Goal: Task Accomplishment & Management: Use online tool/utility

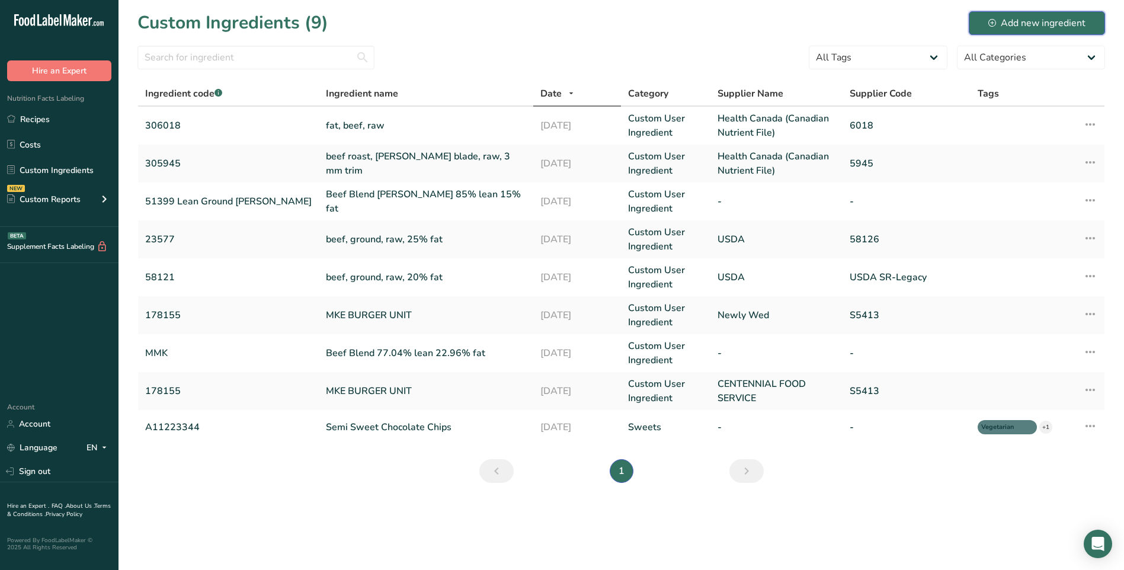
click at [1035, 24] on div "Add new ingredient" at bounding box center [1036, 23] width 97 height 14
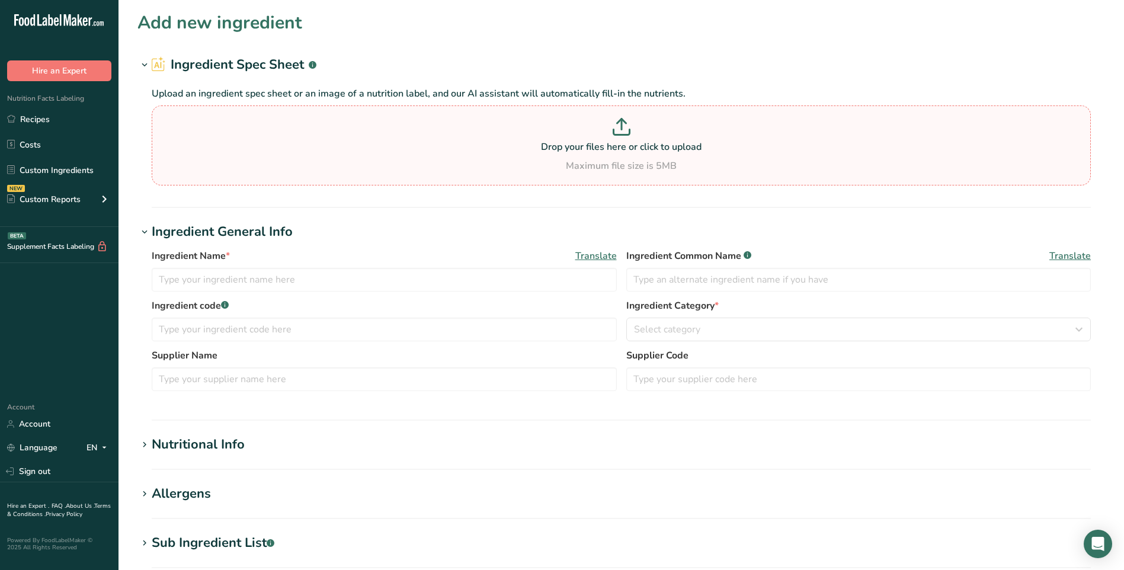
click at [585, 138] on p at bounding box center [621, 129] width 933 height 22
click at [585, 138] on input "Drop your files here or click to upload Maximum file size is 5MB" at bounding box center [621, 145] width 939 height 80
type input "C:\fakepath\ingred Pork Blend 81% lean 19% fat [DATE].pdf"
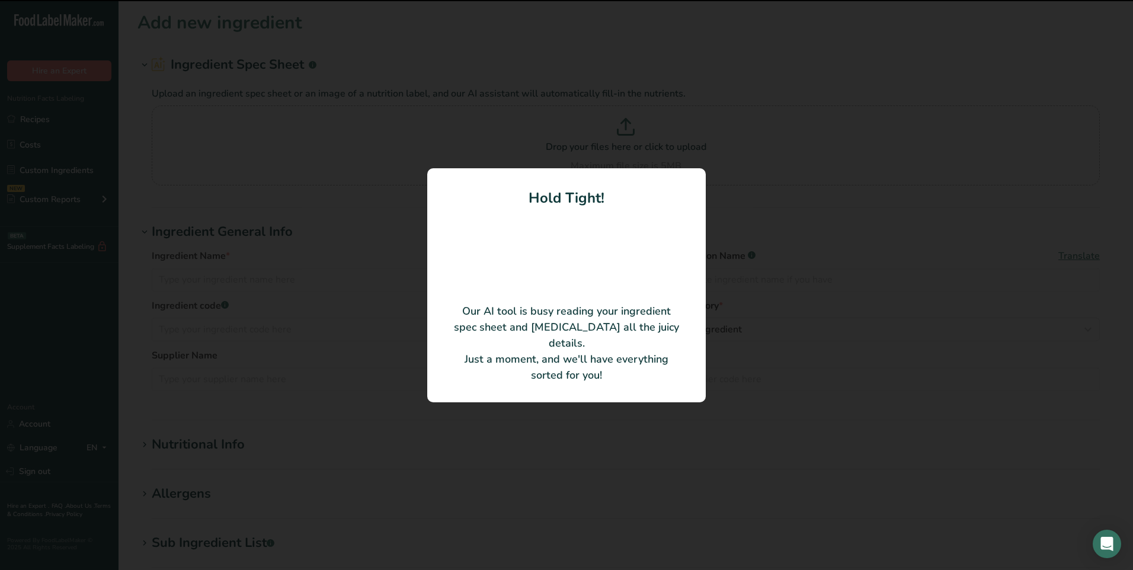
type input "Pork Blend 81% lean 19% fat"
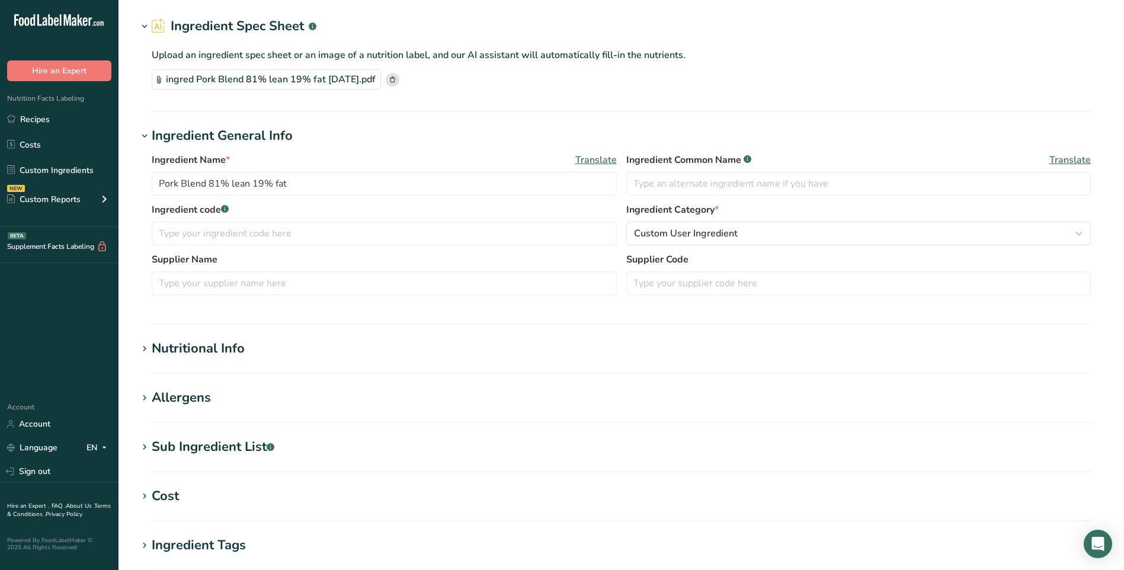
scroll to position [59, 0]
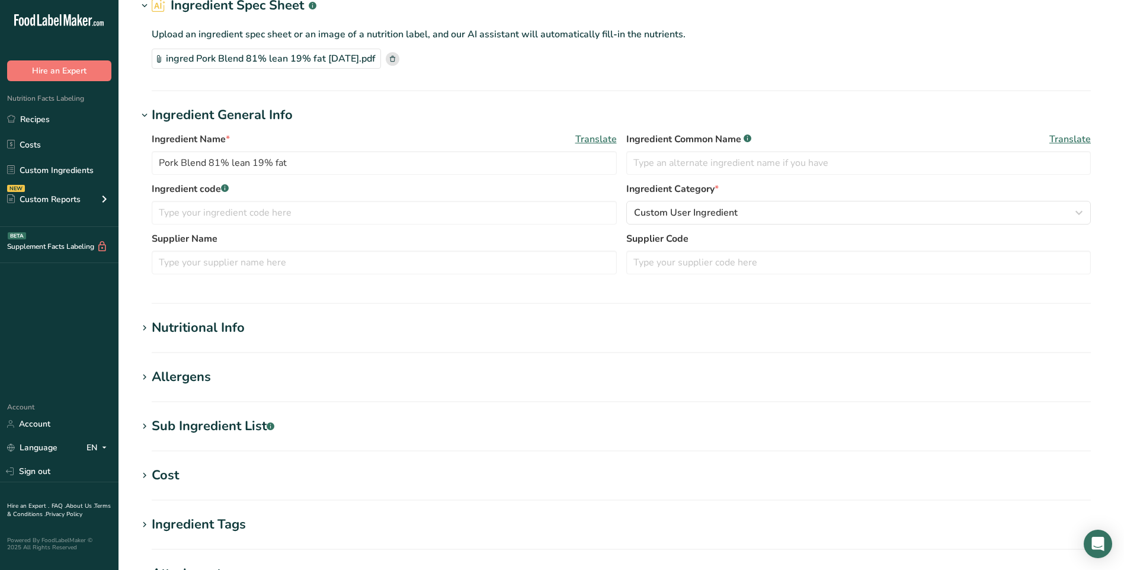
click at [230, 332] on div "Nutritional Info" at bounding box center [198, 328] width 93 height 20
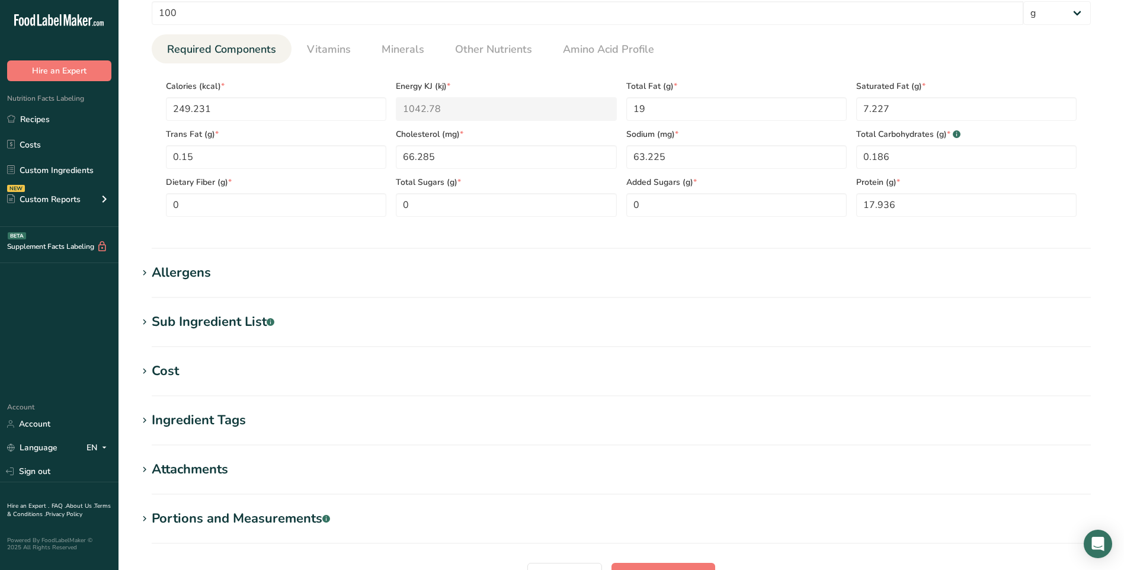
scroll to position [555, 0]
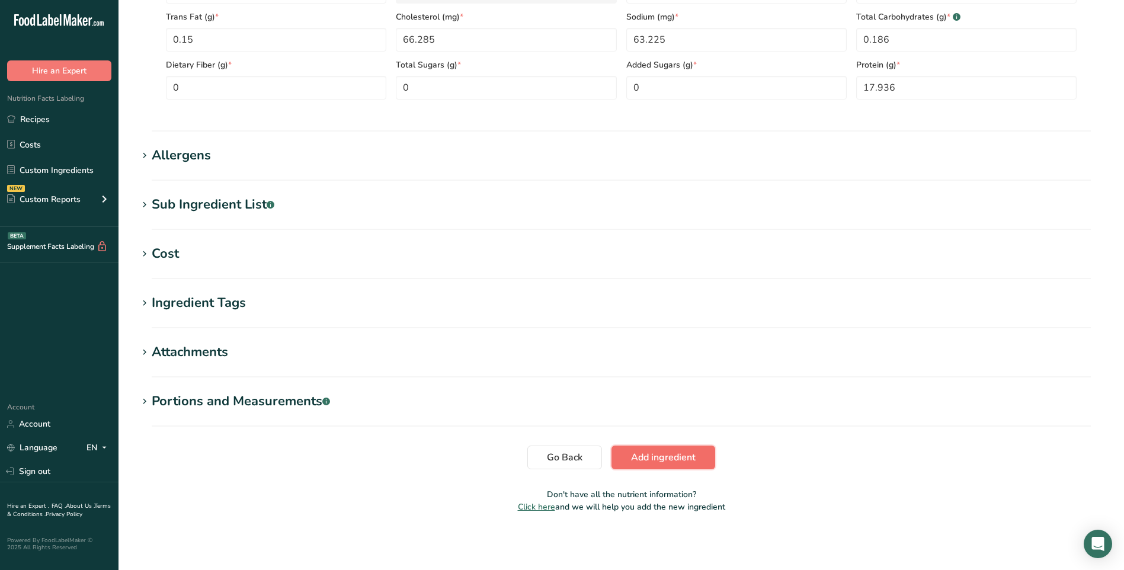
click at [656, 466] on button "Add ingredient" at bounding box center [664, 458] width 104 height 24
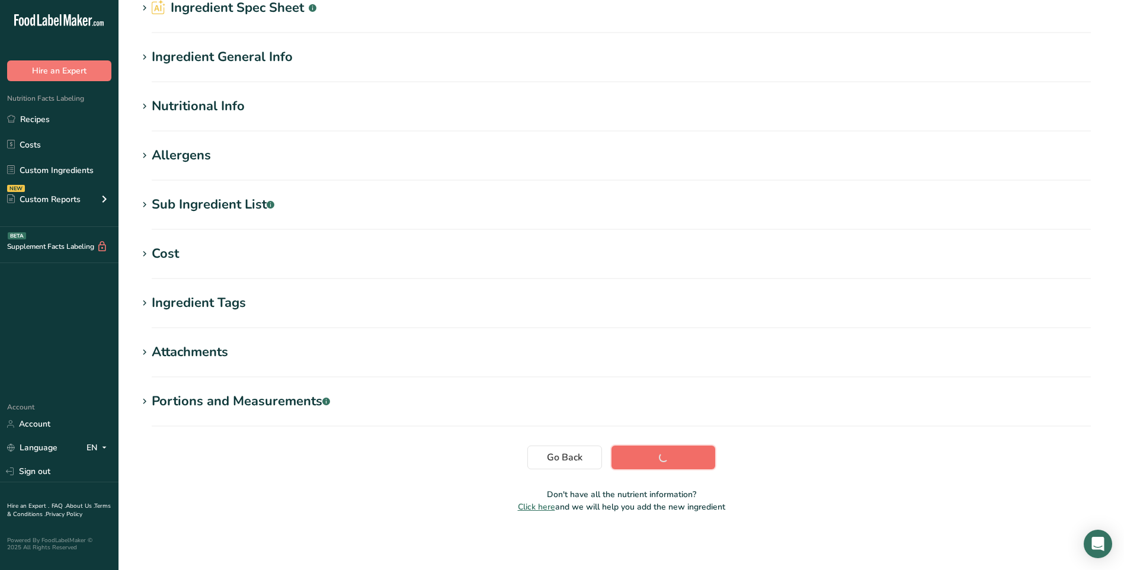
scroll to position [57, 0]
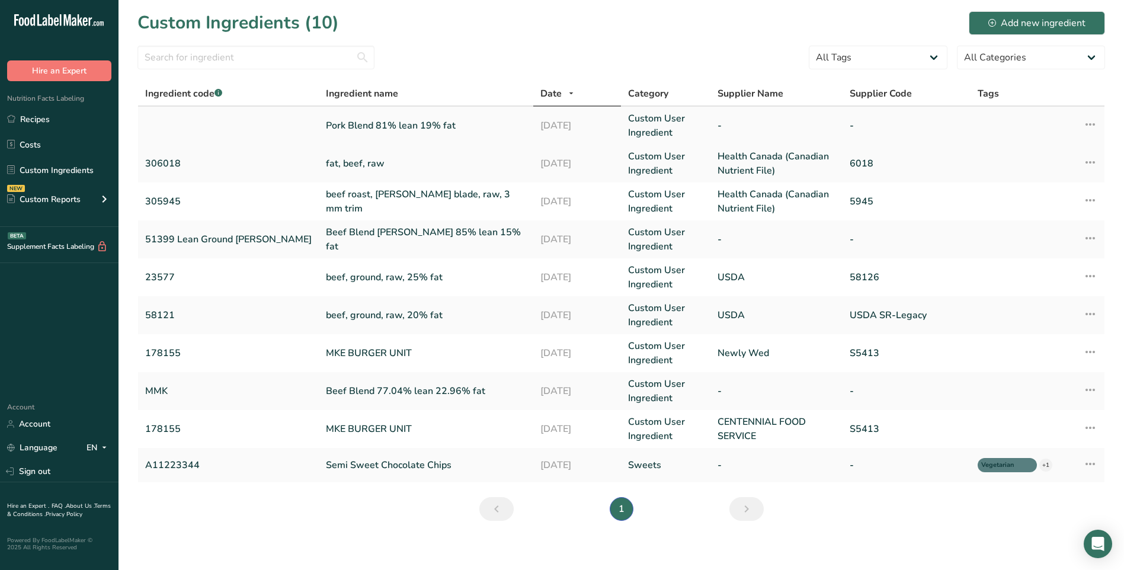
click at [1089, 129] on icon at bounding box center [1090, 124] width 14 height 21
click at [1050, 153] on span "Edit Ingredient" at bounding box center [1036, 151] width 55 height 12
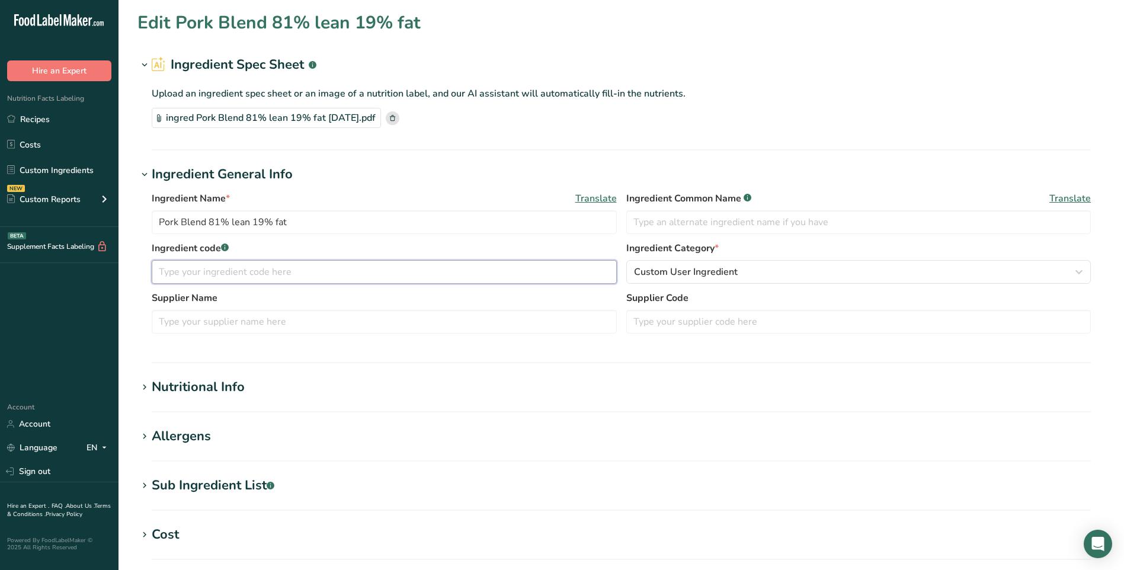
click at [245, 276] on input "text" at bounding box center [384, 272] width 465 height 24
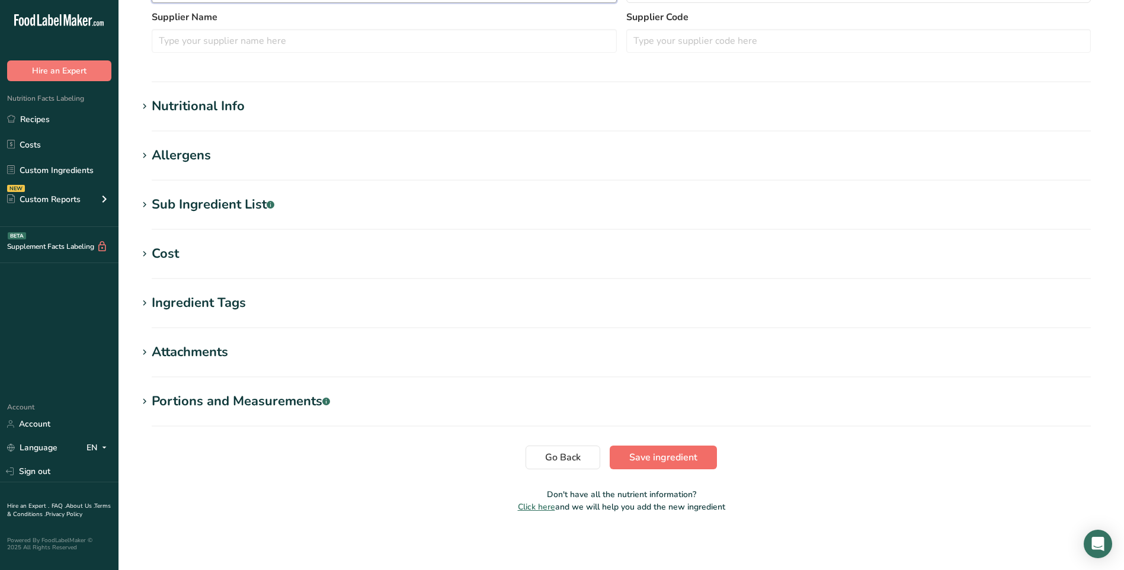
type input "51402 Beef & Pork"
click at [638, 464] on span "Save ingredient" at bounding box center [663, 457] width 68 height 14
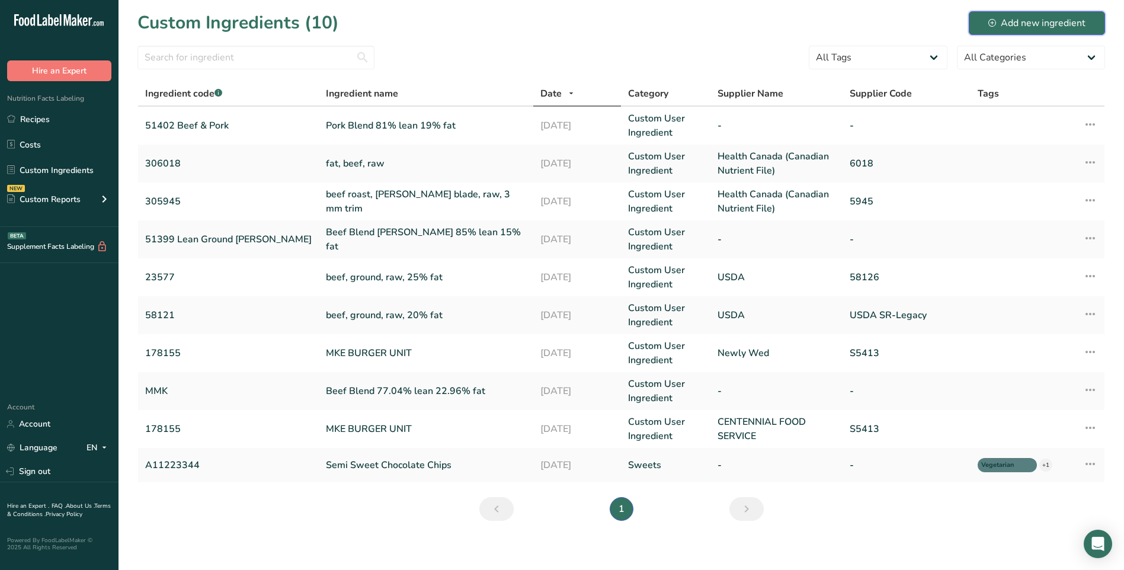
click at [1004, 19] on div "Add new ingredient" at bounding box center [1036, 23] width 97 height 14
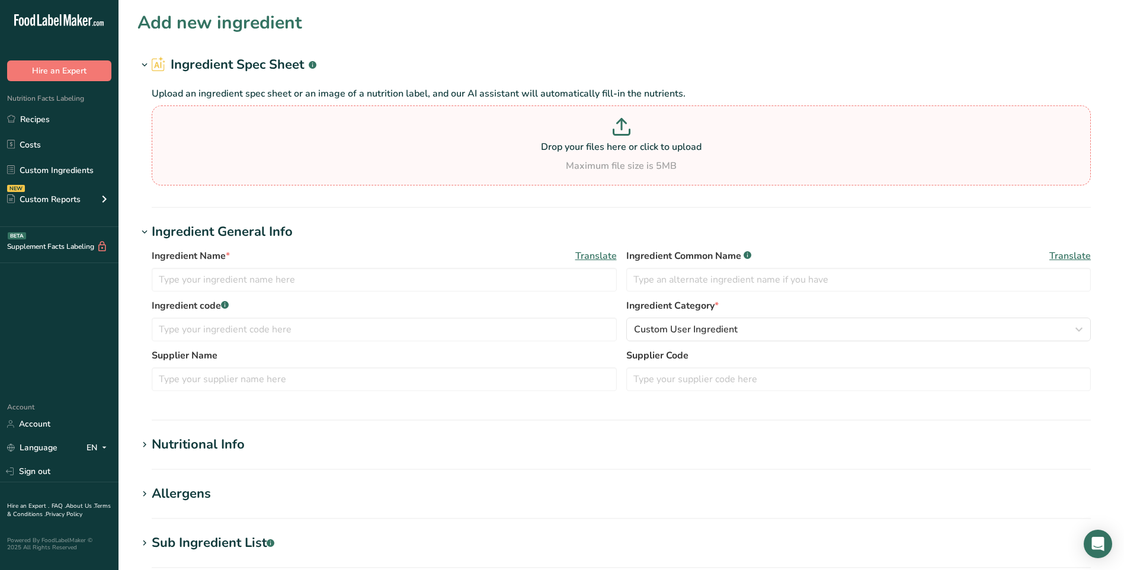
click at [578, 143] on p "Drop your files here or click to upload" at bounding box center [621, 147] width 933 height 14
click at [578, 143] on input "Drop your files here or click to upload Maximum file size is 5MB" at bounding box center [621, 145] width 939 height 80
type input "C:\fakepath\ingred HC 6119 pork, ground, raw, lean.pdf"
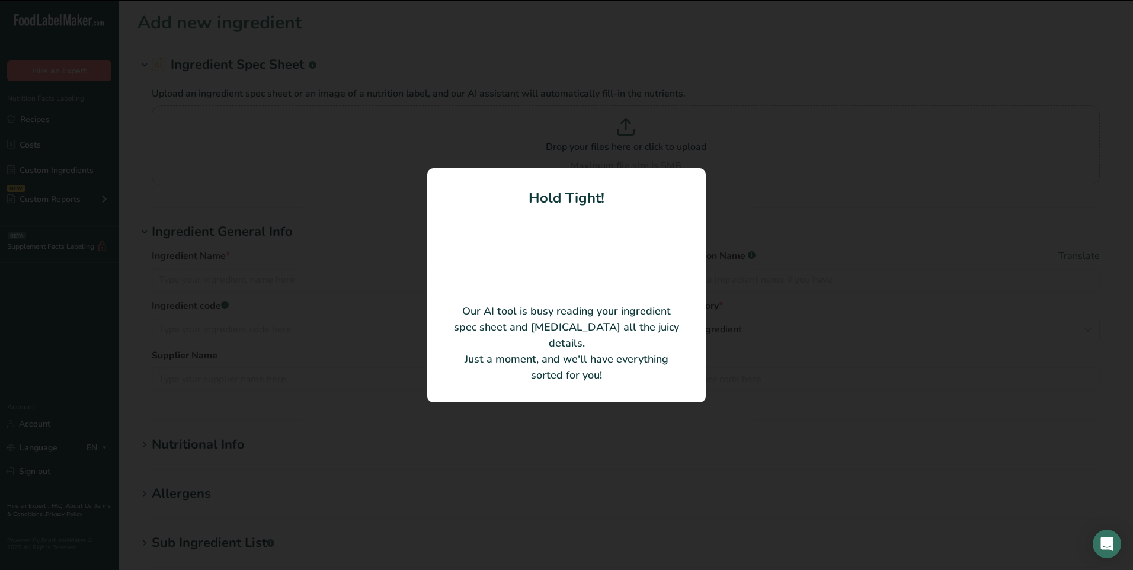
type input "pork, ground, raw, lean"
type input "306119"
type input "Health Canada (Canadian Nutrient File)"
type input "6119"
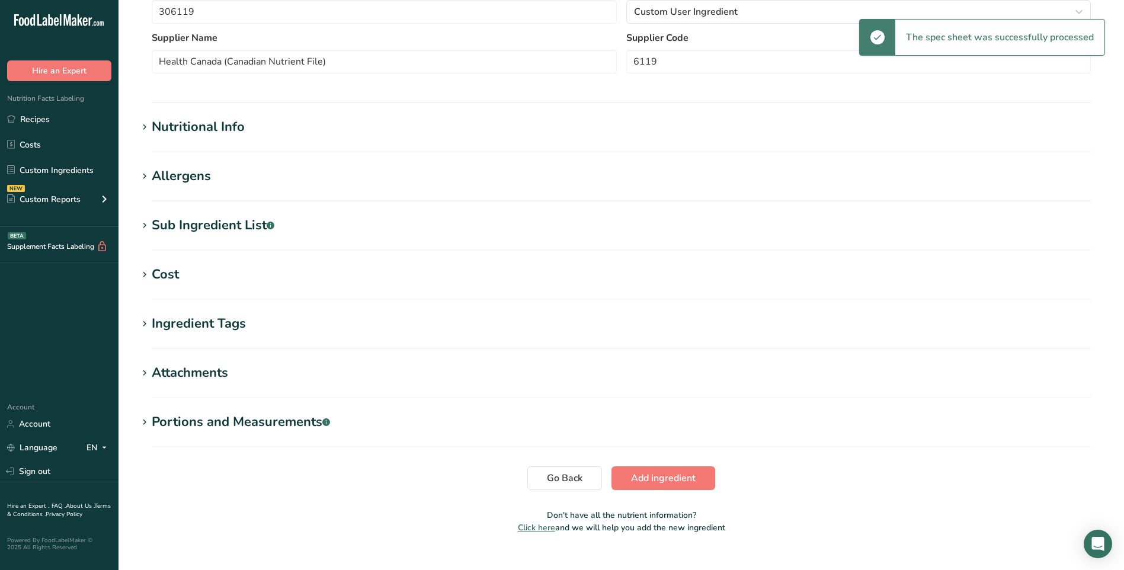
scroll to position [281, 0]
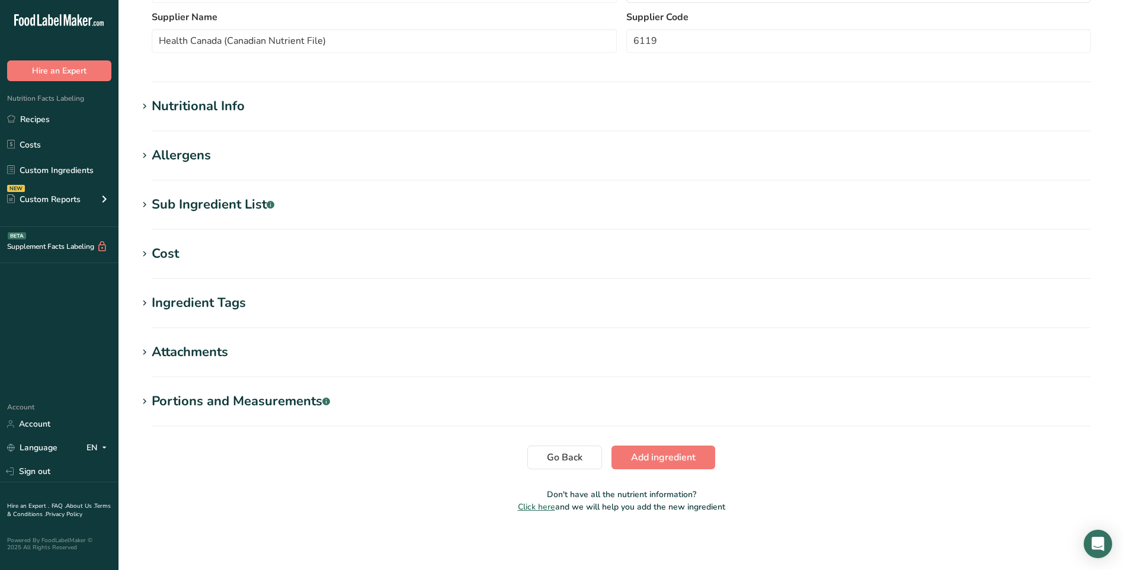
click at [210, 107] on div "Nutritional Info" at bounding box center [198, 107] width 93 height 20
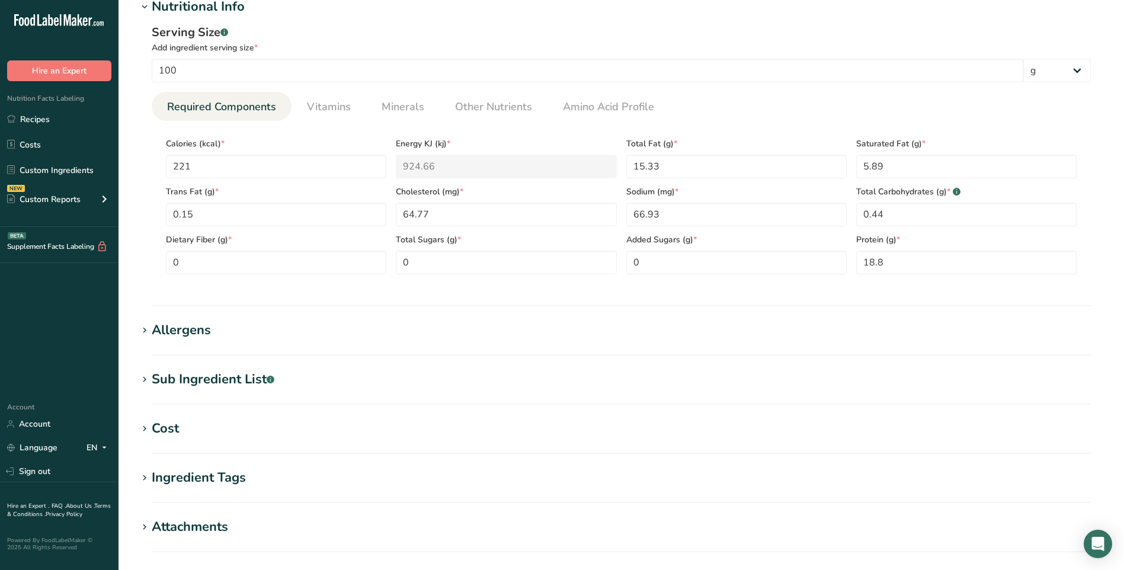
scroll to position [555, 0]
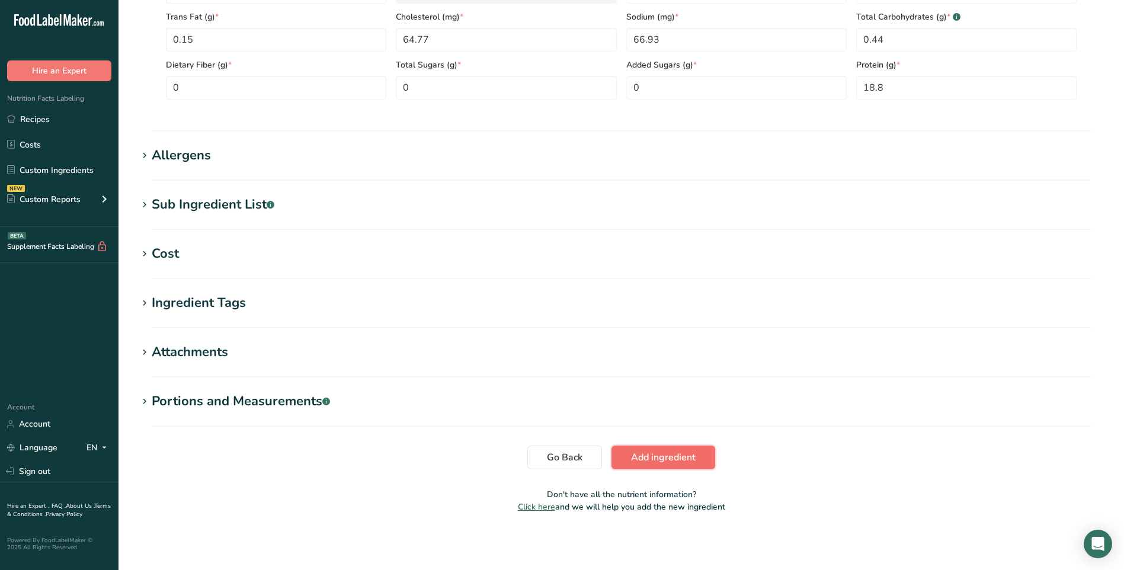
click at [653, 467] on button "Add ingredient" at bounding box center [664, 458] width 104 height 24
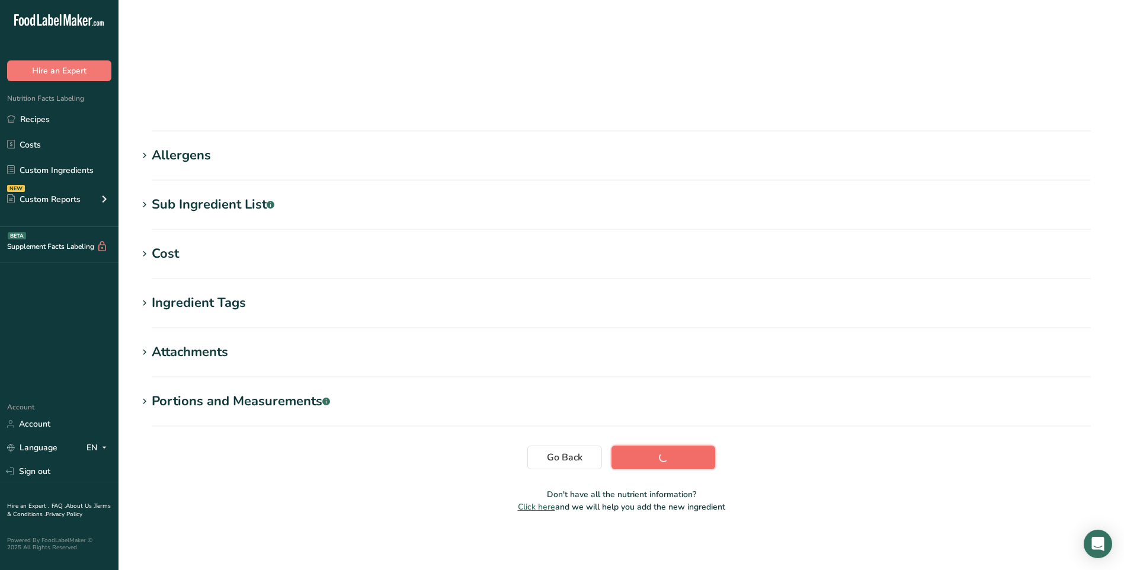
scroll to position [57, 0]
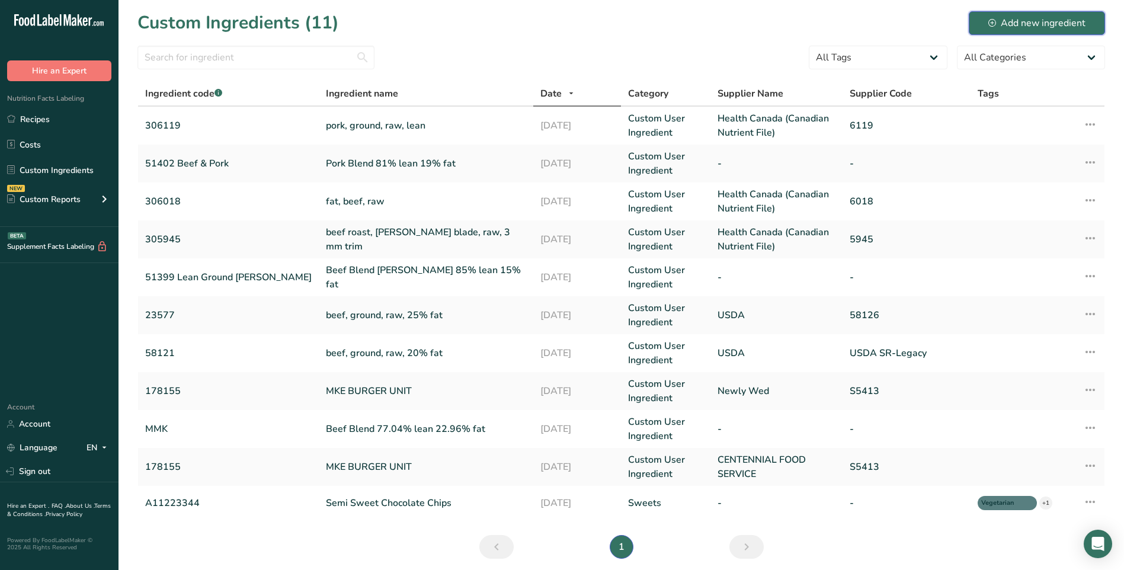
click at [1025, 17] on div "Add new ingredient" at bounding box center [1036, 23] width 97 height 14
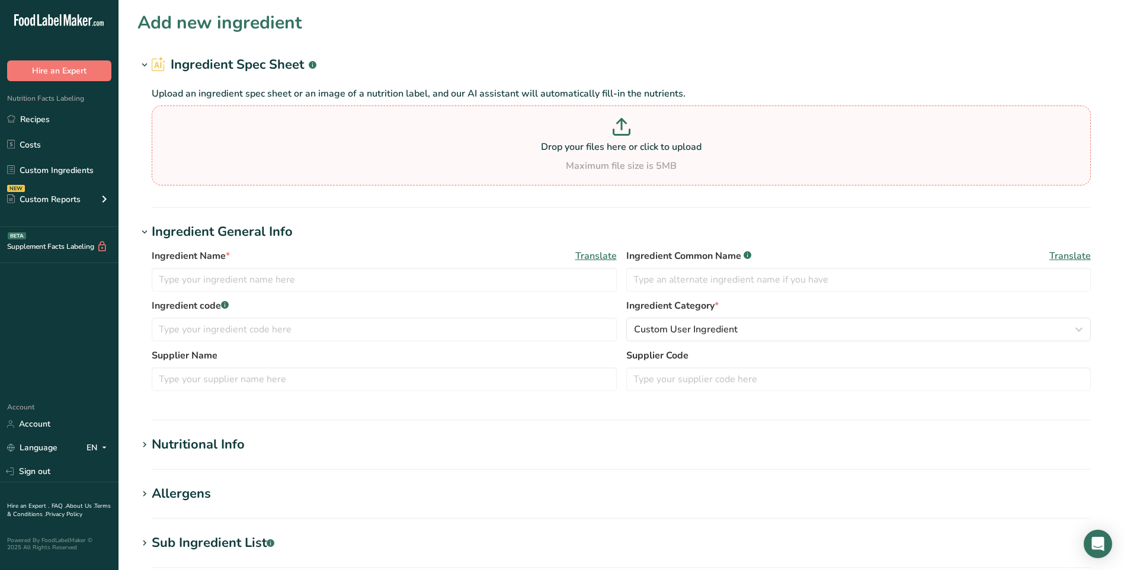
click at [693, 138] on p at bounding box center [621, 129] width 933 height 22
click at [693, 138] on input "Drop your files here or click to upload Maximum file size is 5MB" at bounding box center [621, 145] width 939 height 80
type input "C:\fakepath\ingred HC 6121 pork, ground, raw, medium.pdf"
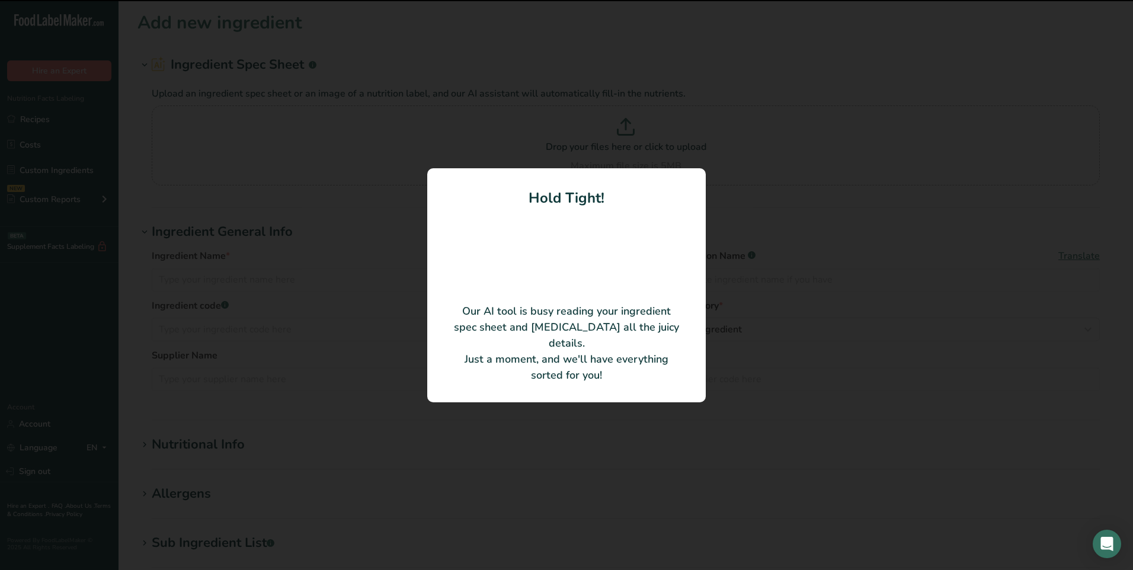
type input "pork, ground, raw, medium"
type input "306121"
type input "Health Canada (Canadian Nutrient File)"
type input "6121"
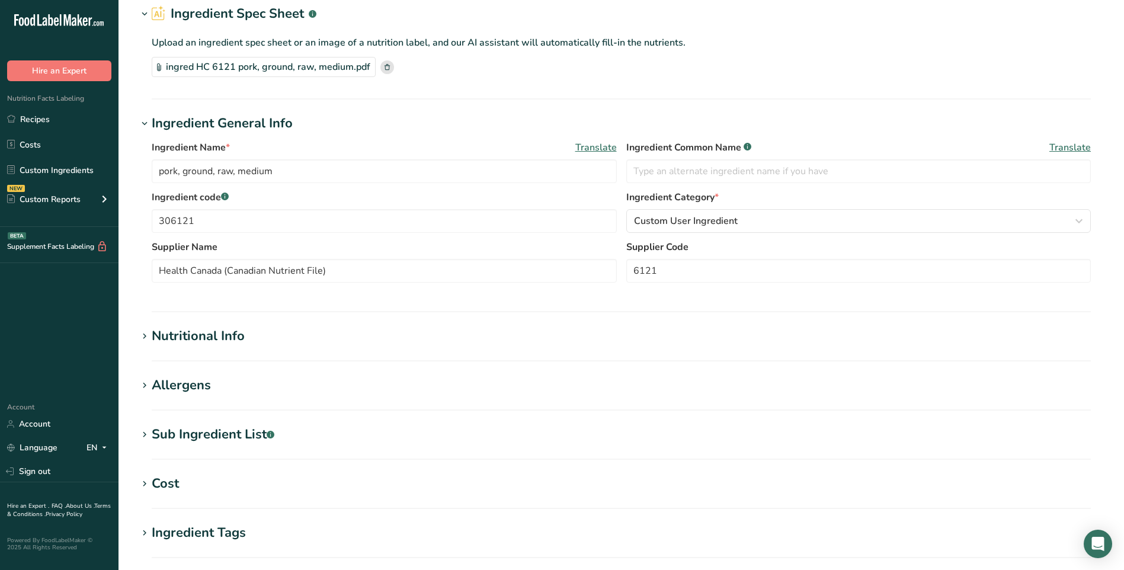
scroll to position [119, 0]
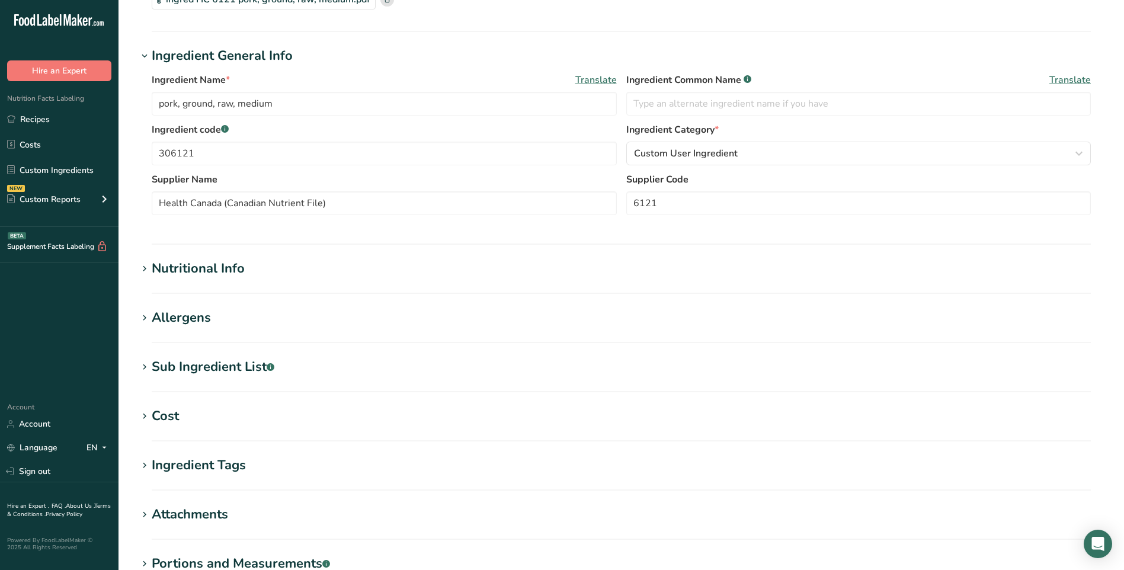
click at [166, 267] on div "Nutritional Info" at bounding box center [198, 269] width 93 height 20
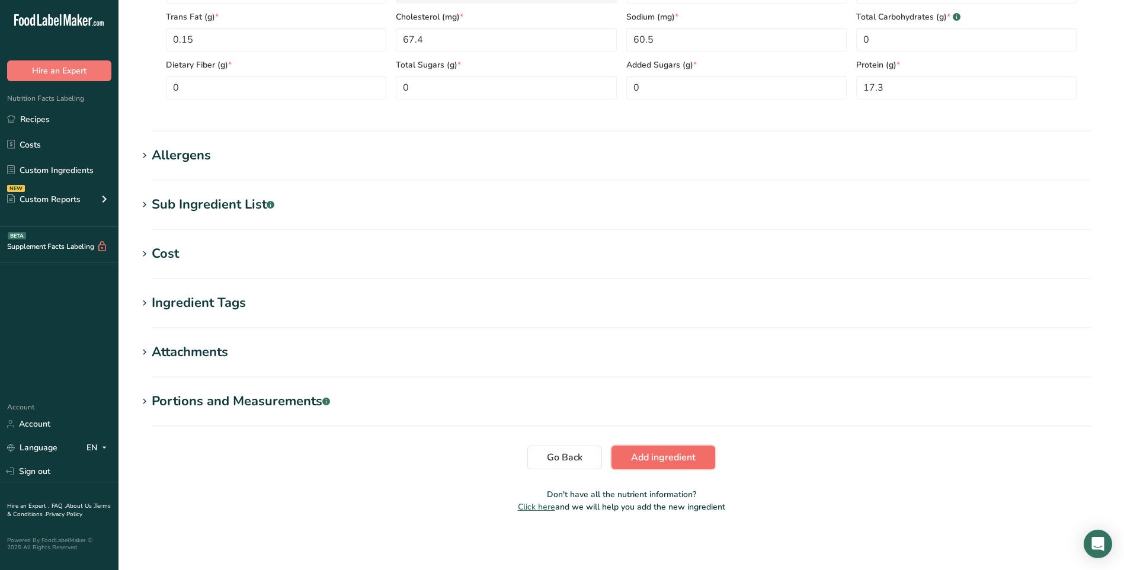
click at [683, 452] on span "Add ingredient" at bounding box center [663, 457] width 65 height 14
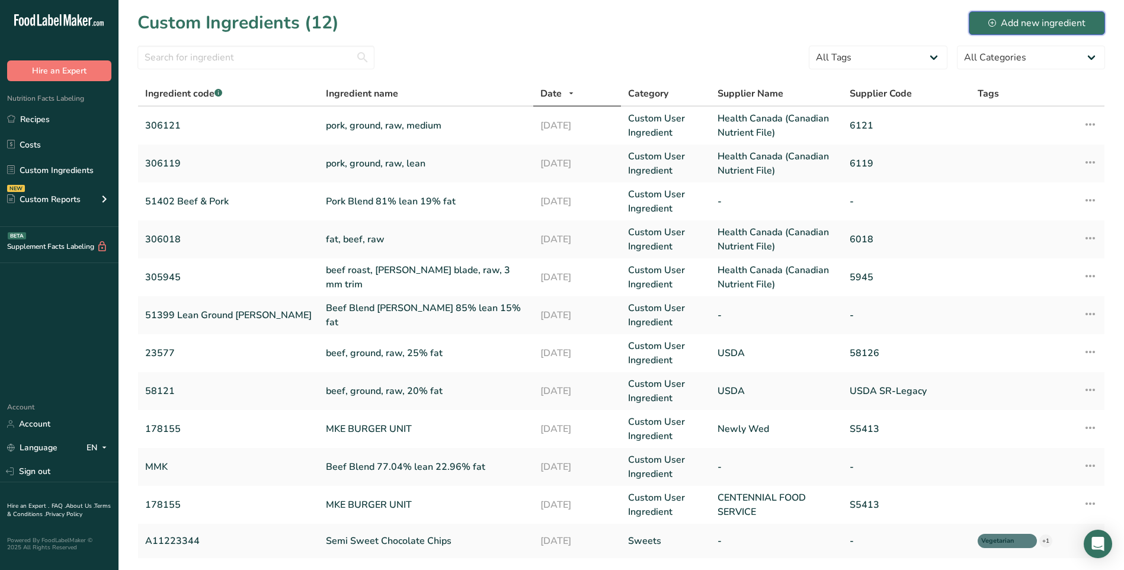
click at [1002, 28] on div "Add new ingredient" at bounding box center [1036, 23] width 97 height 14
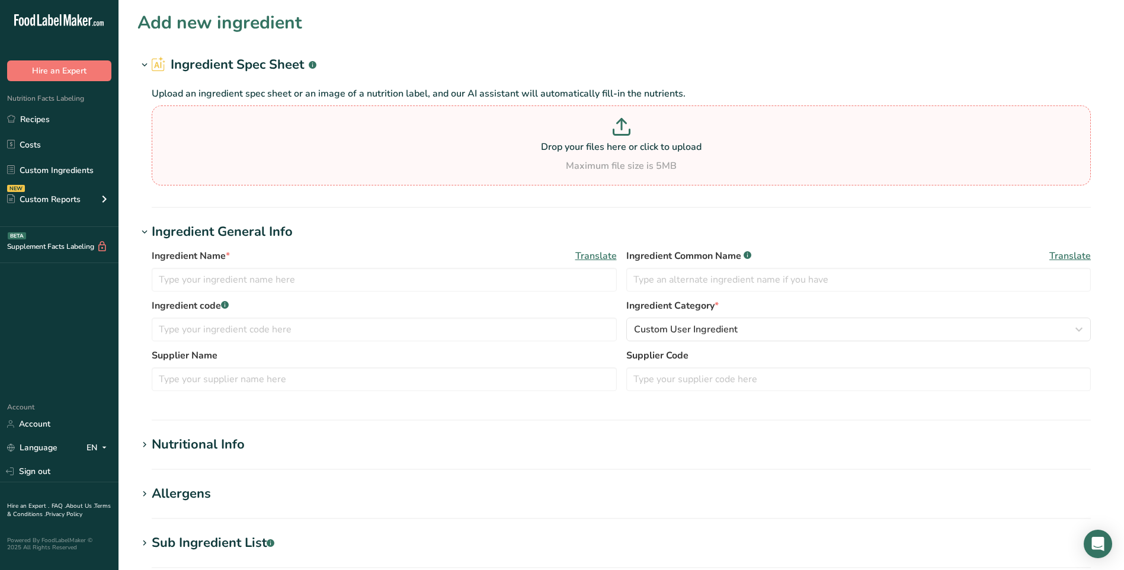
click at [542, 145] on p "Drop your files here or click to upload" at bounding box center [621, 147] width 933 height 14
click at [542, 145] on input "Drop your files here or click to upload Maximum file size is 5MB" at bounding box center [621, 145] width 939 height 80
type input "C:\fakepath\ingred USDA 23567 Beef, ground, raw, 15% fat.pdf"
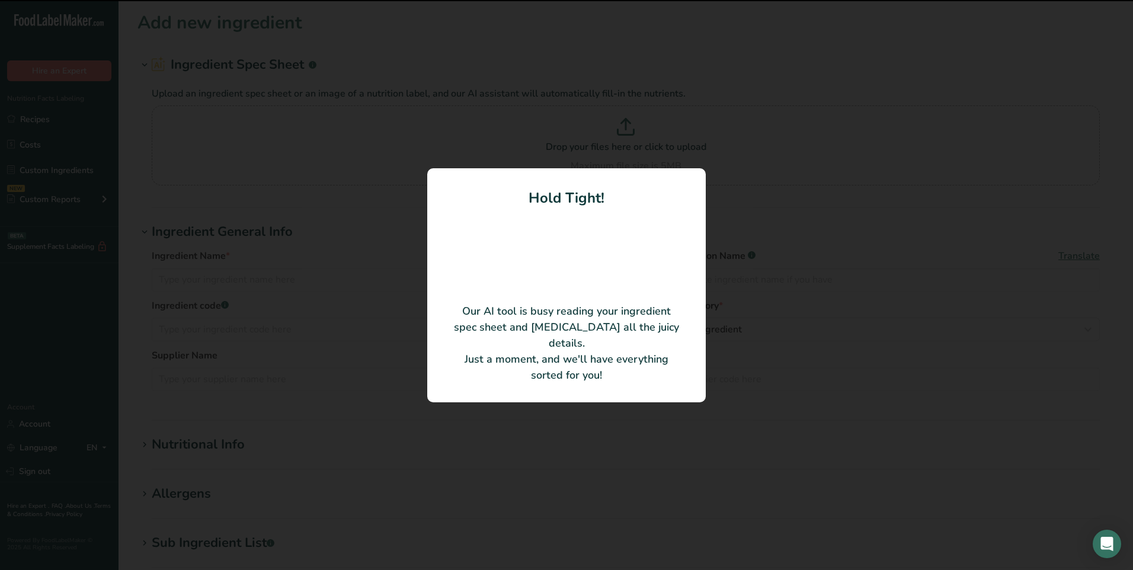
type input "beef, ground, raw, 15% fat"
type input "58116"
type input "USDA SR-Legacy"
type input "23567"
type input "100"
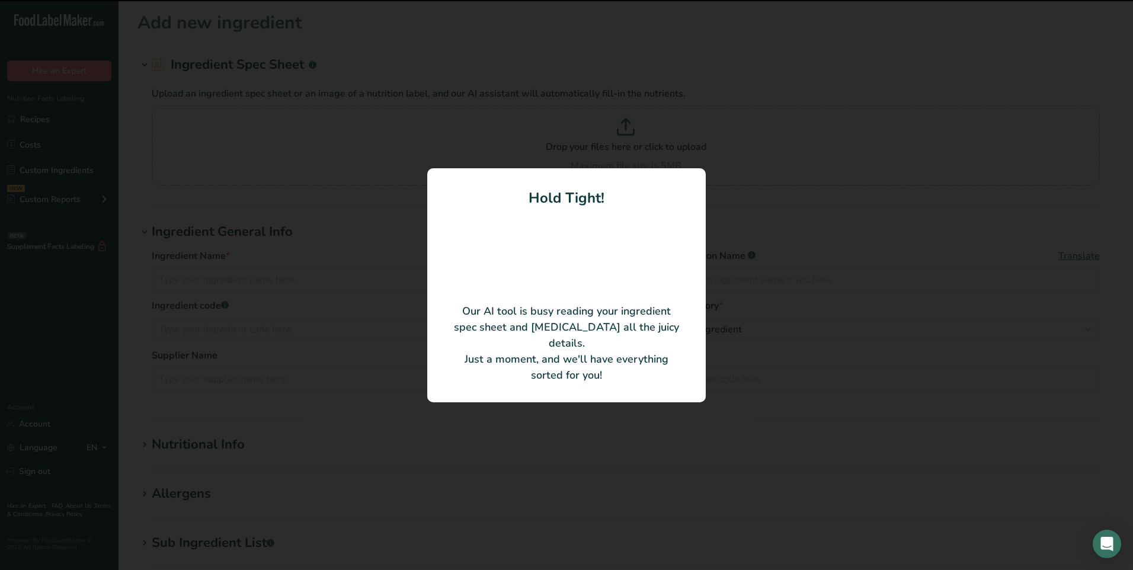
type input "215"
type KJ "899.56"
type Fat "15"
type Fat "5.715"
type Fat "0.86"
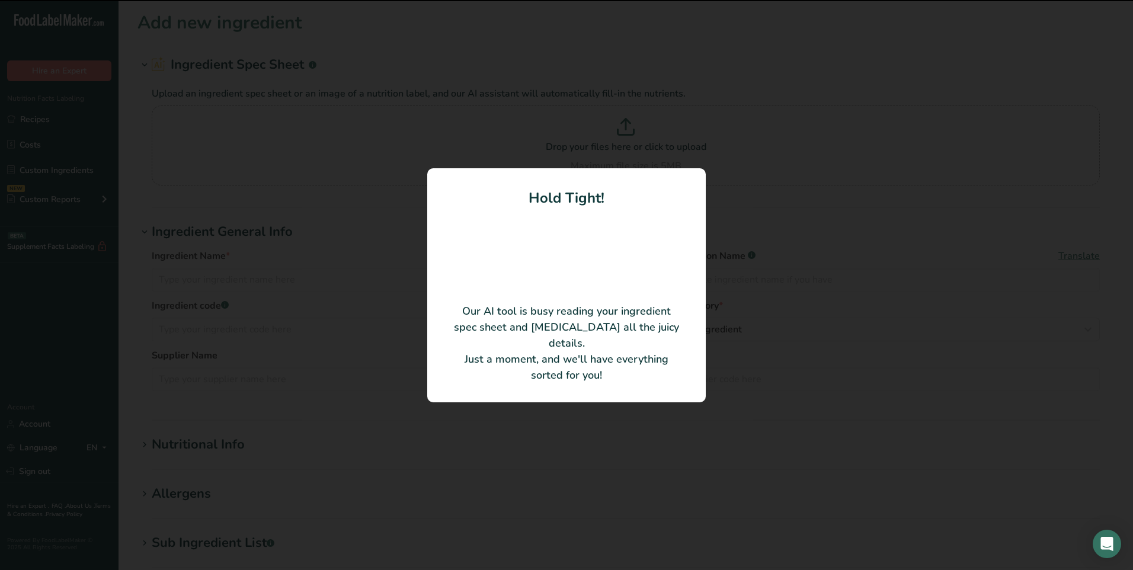
type input "68"
type input "66"
type Carbohydrates "0"
type Fiber "0"
type Sugars "0"
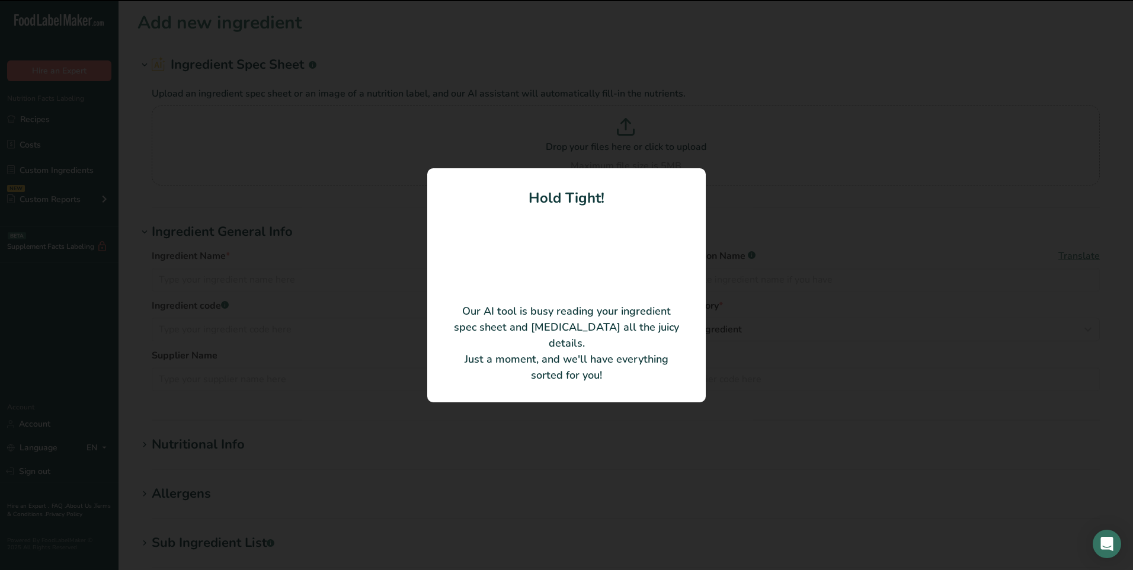
type Sugars "0"
type input "18.59"
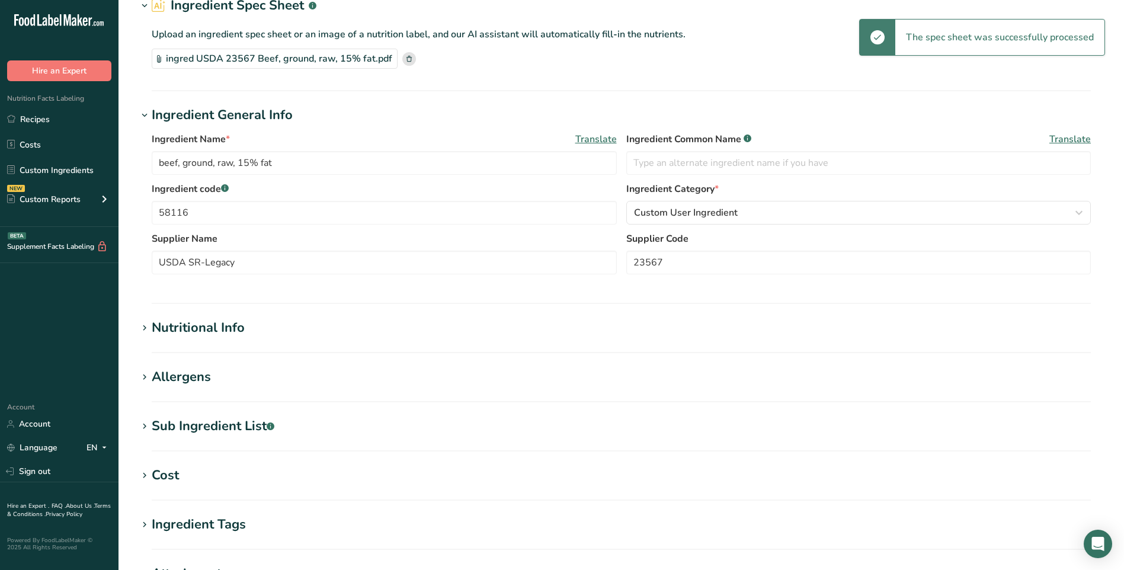
click at [223, 325] on div "Nutritional Info" at bounding box center [198, 328] width 93 height 20
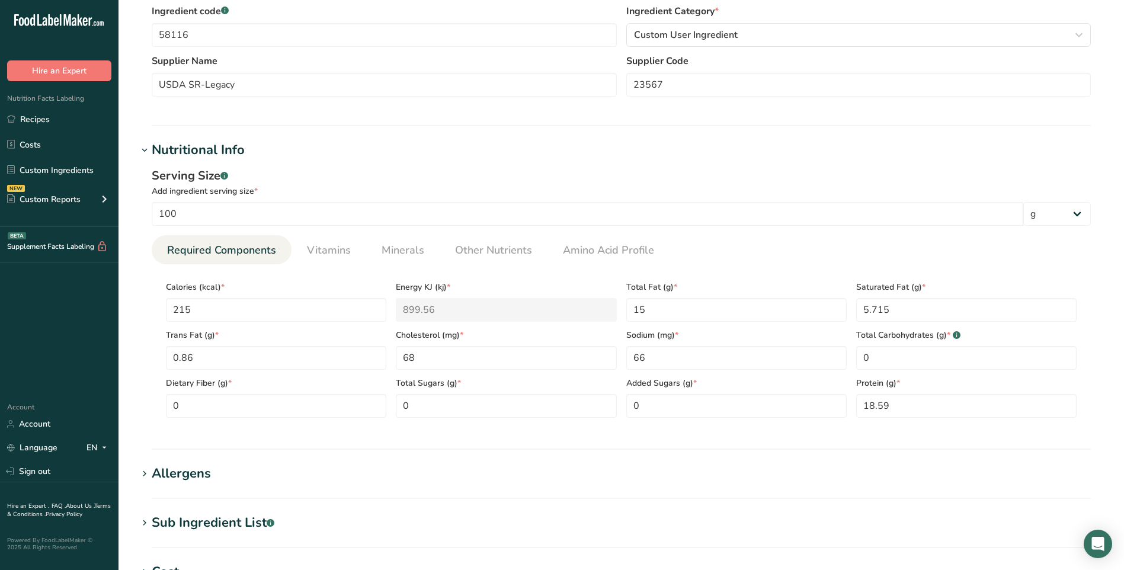
scroll to position [474, 0]
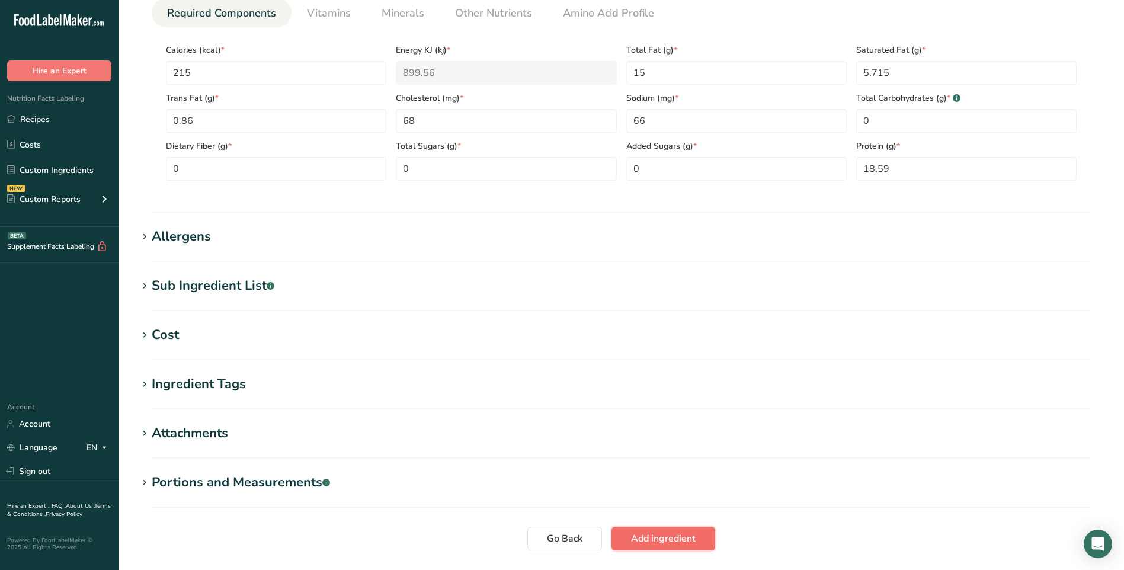
click at [686, 533] on span "Add ingredient" at bounding box center [663, 539] width 65 height 14
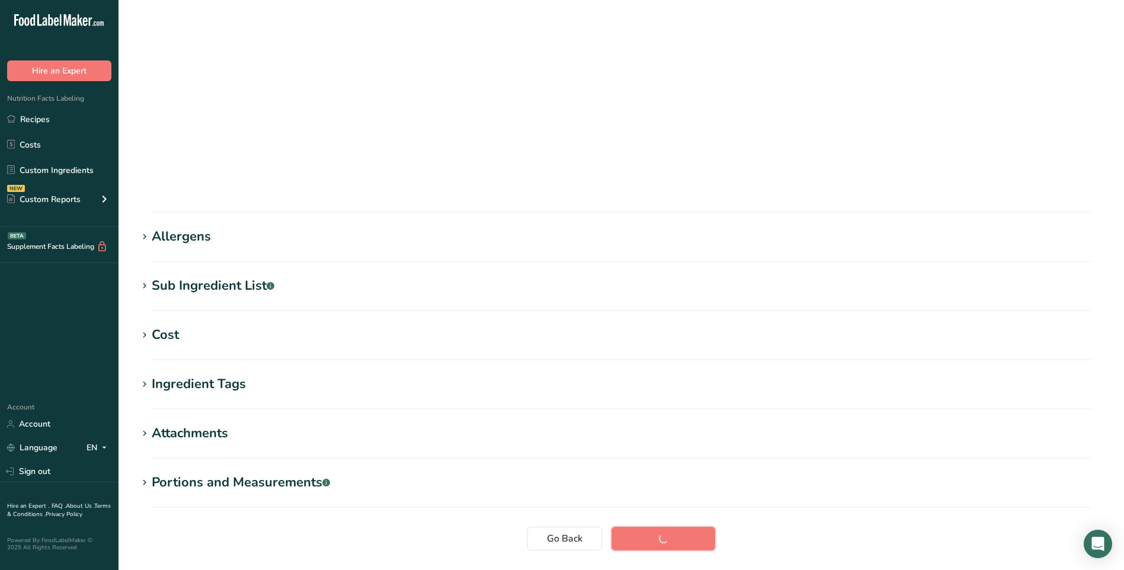
scroll to position [57, 0]
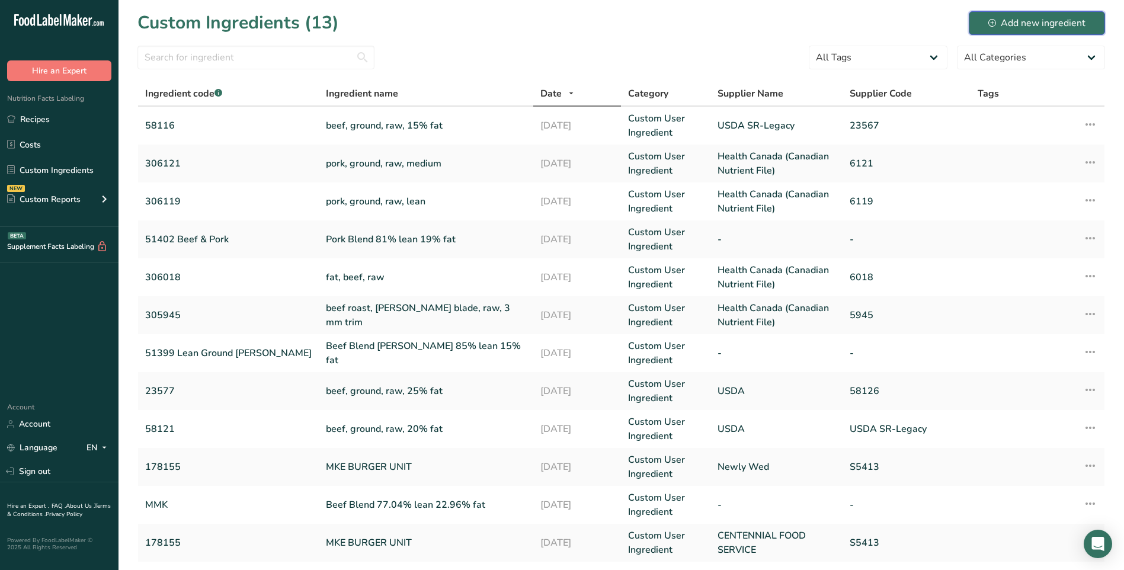
click at [1055, 24] on div "Add new ingredient" at bounding box center [1036, 23] width 97 height 14
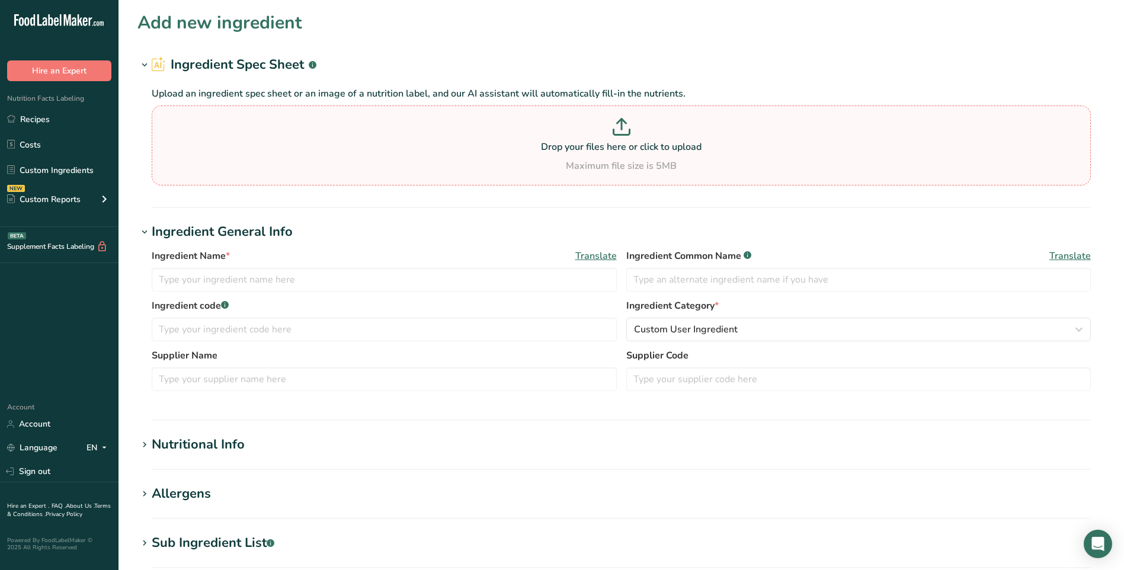
click at [569, 155] on div "Drop your files here or click to upload Maximum file size is 5MB" at bounding box center [621, 145] width 933 height 55
click at [569, 155] on input "Drop your files here or click to upload Maximum file size is 5MB" at bounding box center [621, 145] width 939 height 80
type input "C:\fakepath\ingred Beef Blend 74.30% lean 25.70% fat [DATE].pdf"
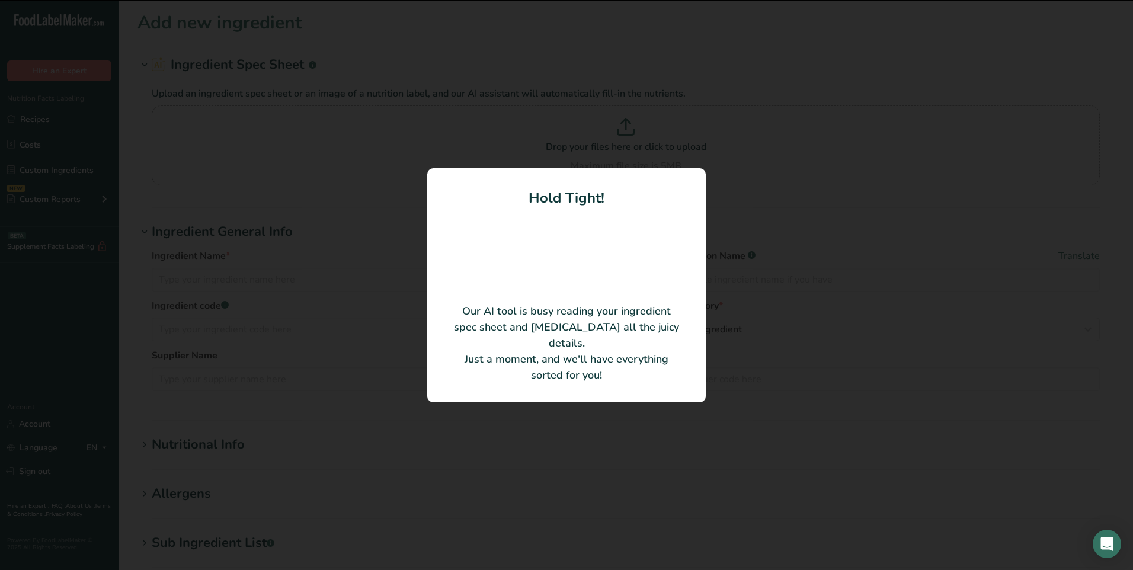
type input "Beef Blend 74.30% lean 25.70% fat"
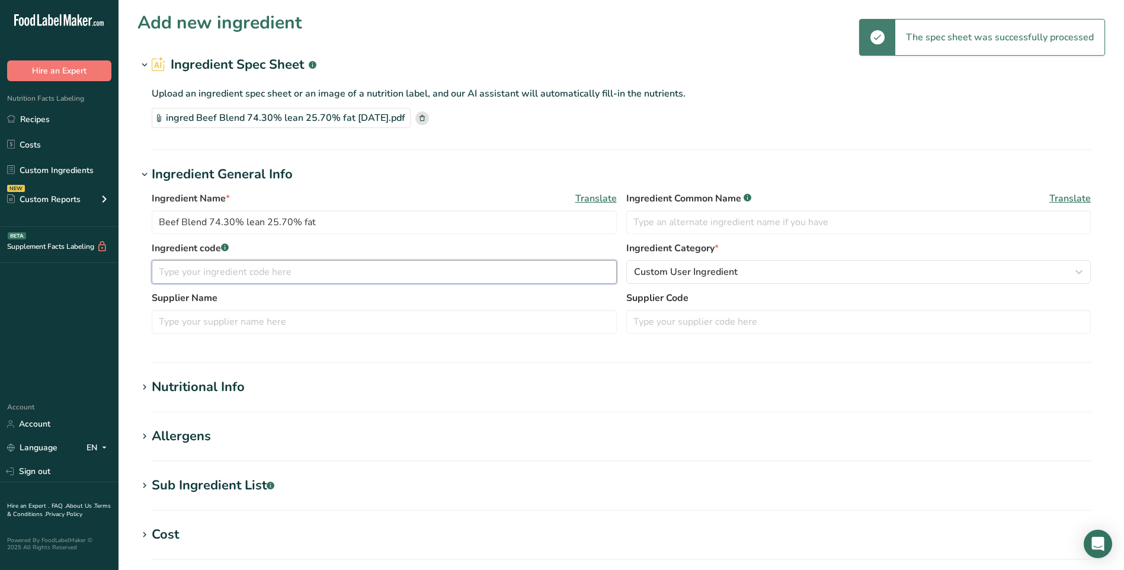
click at [277, 276] on input "text" at bounding box center [384, 272] width 465 height 24
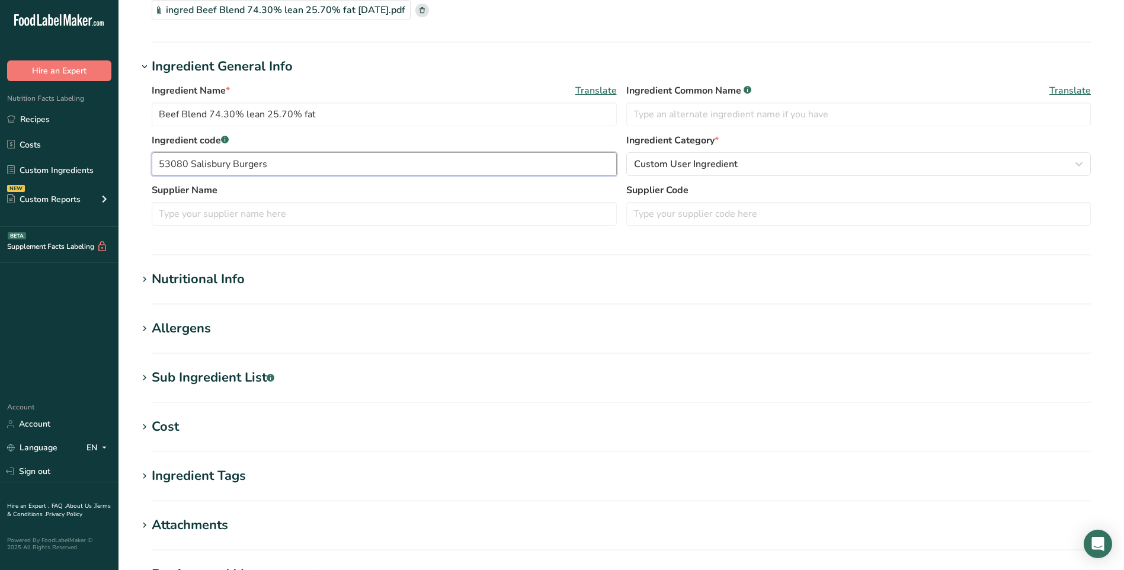
scroll to position [237, 0]
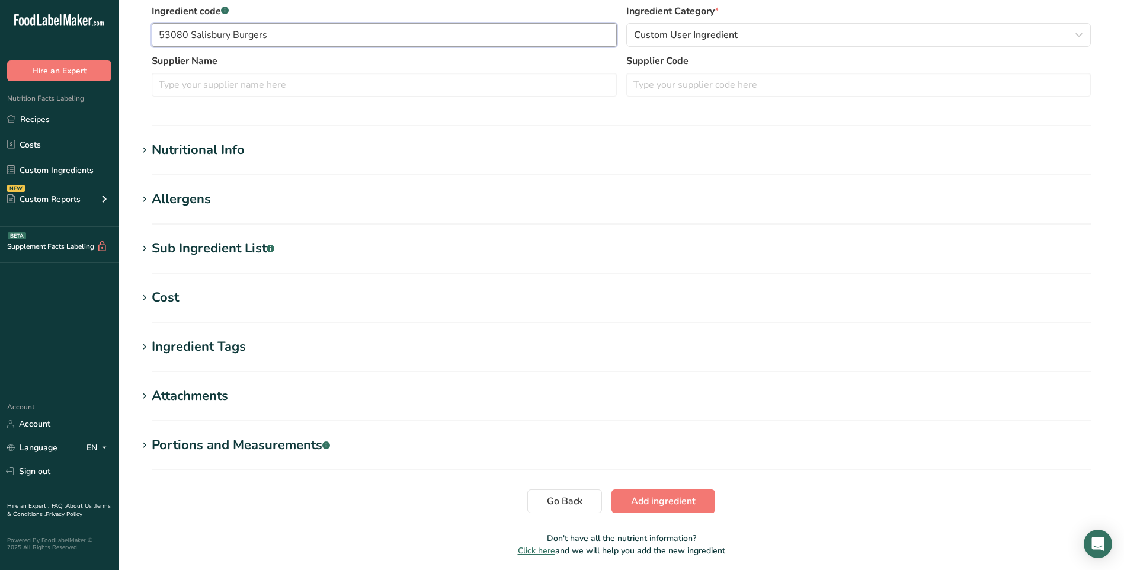
type input "53080 Salisbury Burgers"
click at [239, 146] on div "Nutritional Info" at bounding box center [198, 150] width 93 height 20
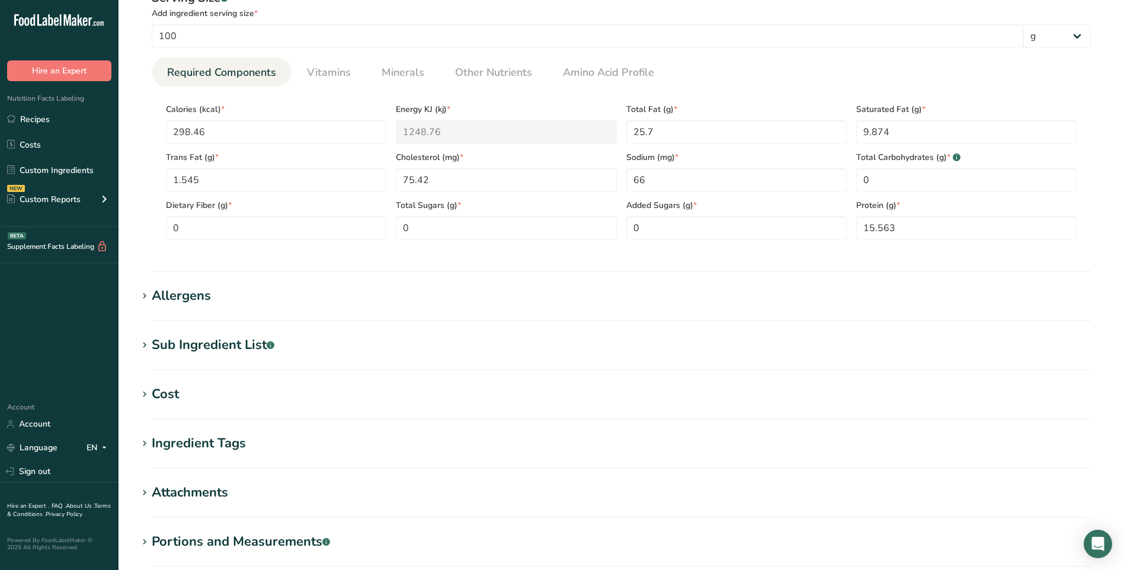
scroll to position [555, 0]
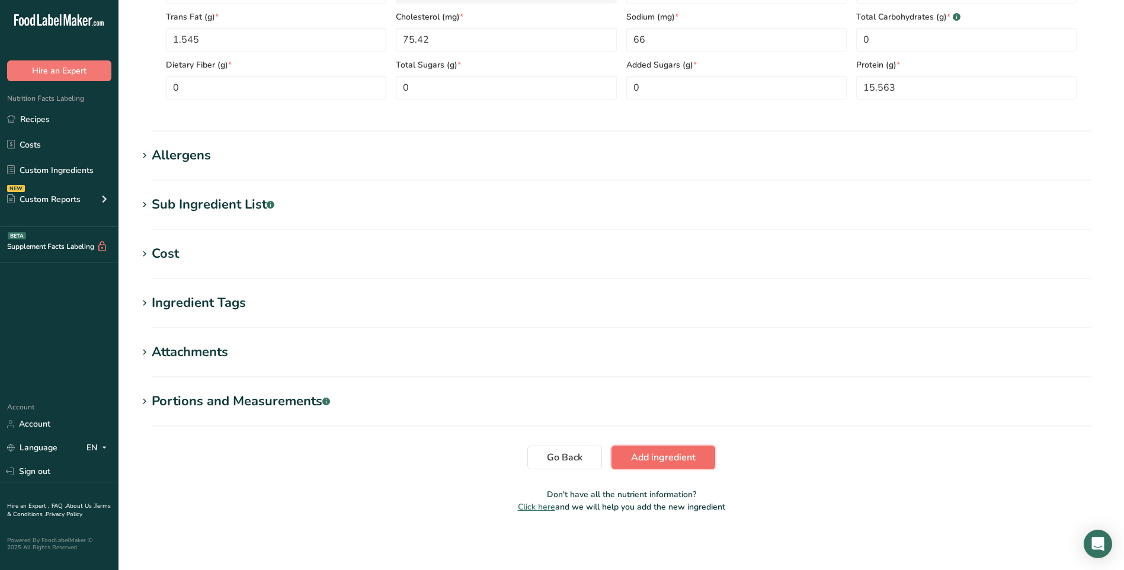
click at [658, 453] on span "Add ingredient" at bounding box center [663, 457] width 65 height 14
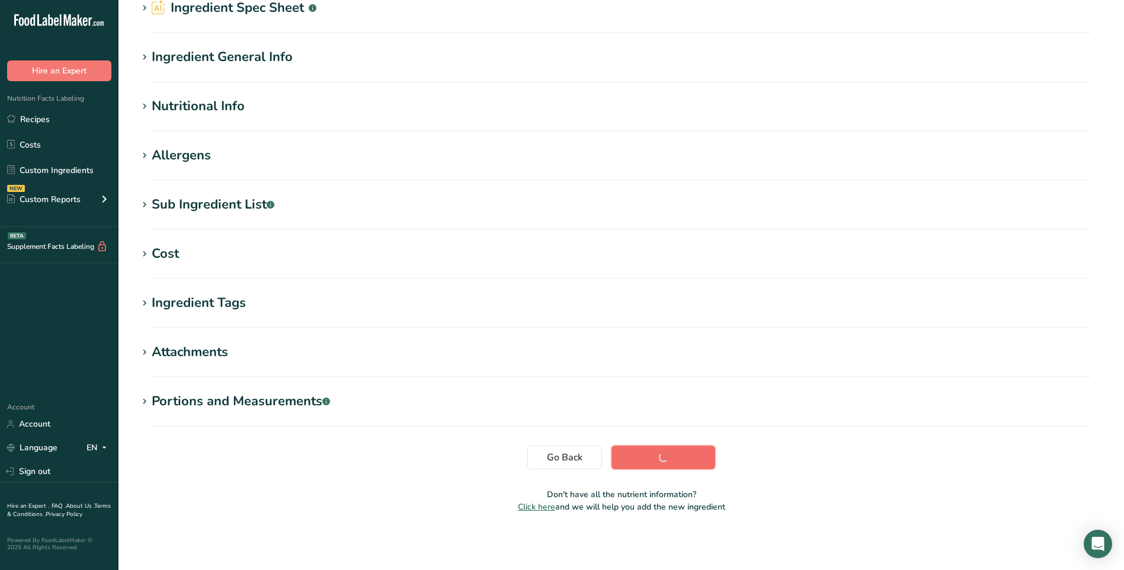
scroll to position [57, 0]
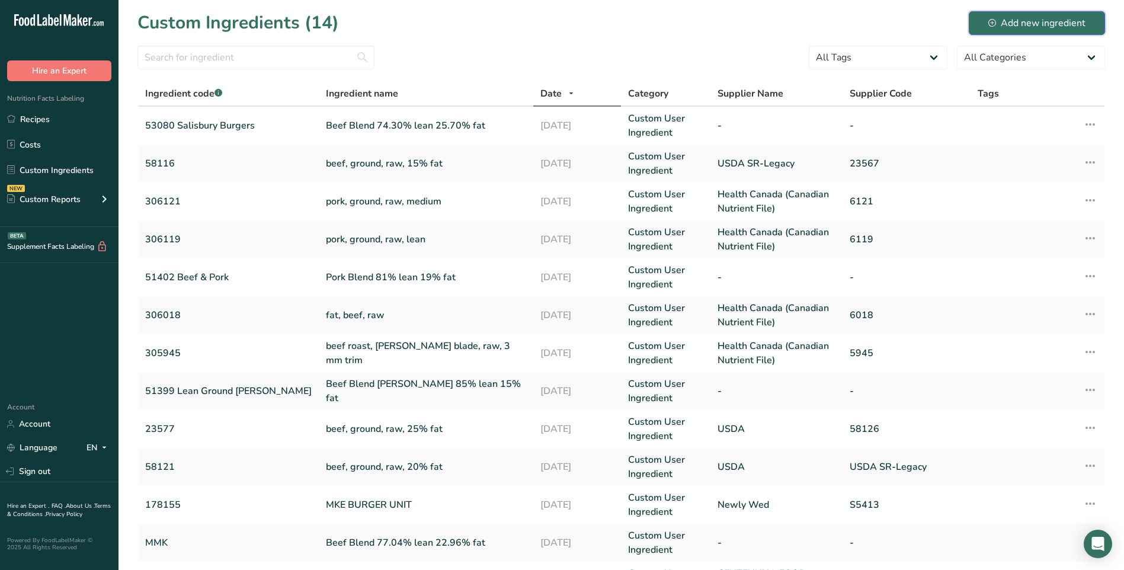
click at [1065, 25] on div "Add new ingredient" at bounding box center [1036, 23] width 97 height 14
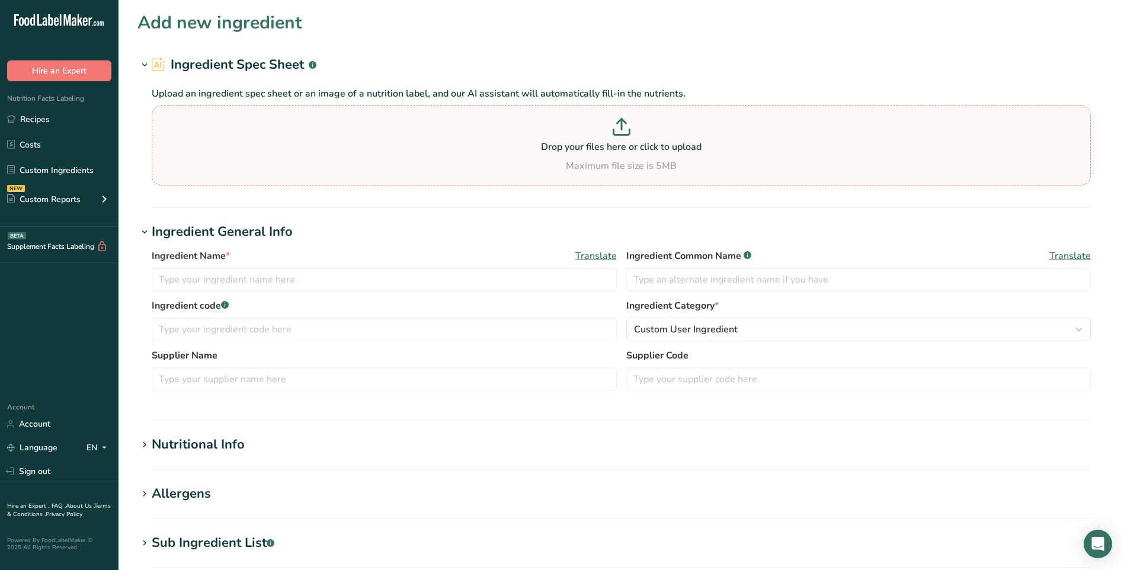
click at [600, 118] on p at bounding box center [621, 129] width 933 height 22
click at [600, 118] on input "Drop your files here or click to upload Maximum file size is 5MB" at bounding box center [621, 145] width 939 height 80
type input "C:\fakepath\ingred Beef Blend 74.30% lean 25.70% fat [DATE].pdf"
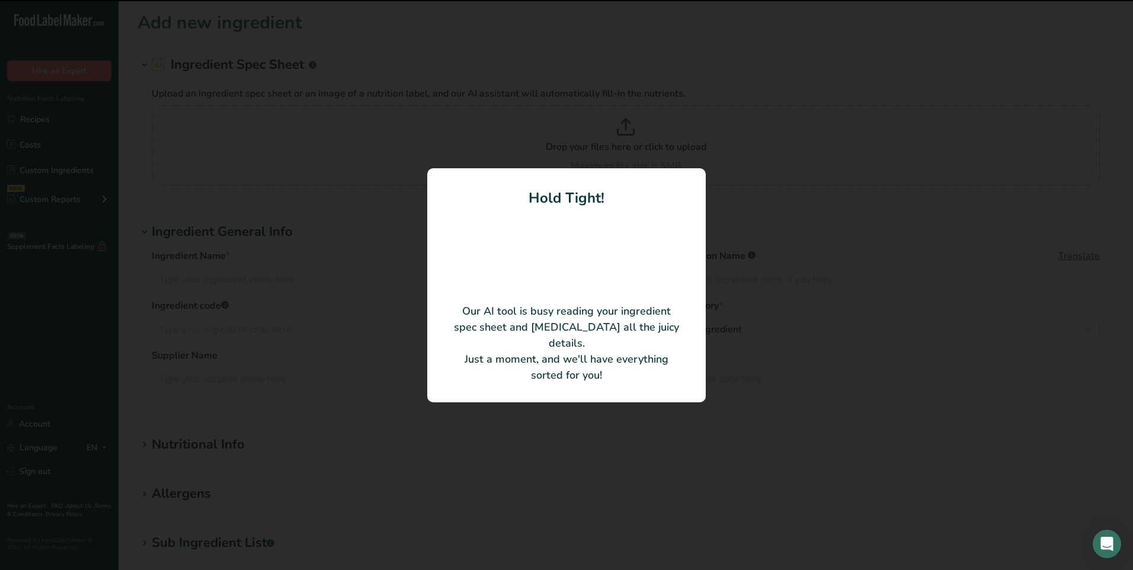
type input "Beef Blend 74.30% lean 25.70% fat"
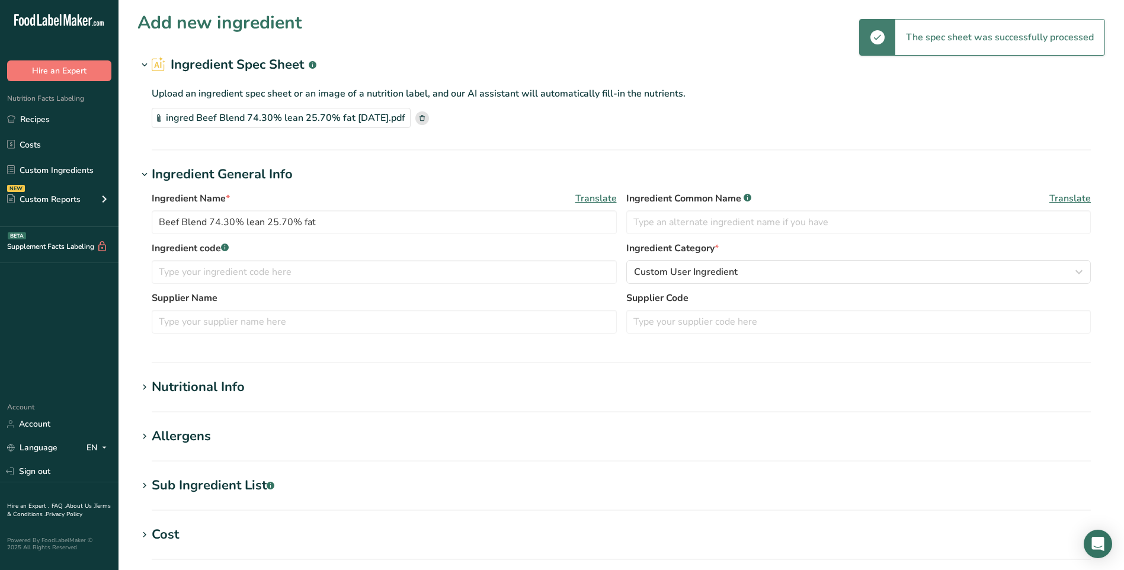
click at [197, 395] on div "Nutritional Info" at bounding box center [198, 387] width 93 height 20
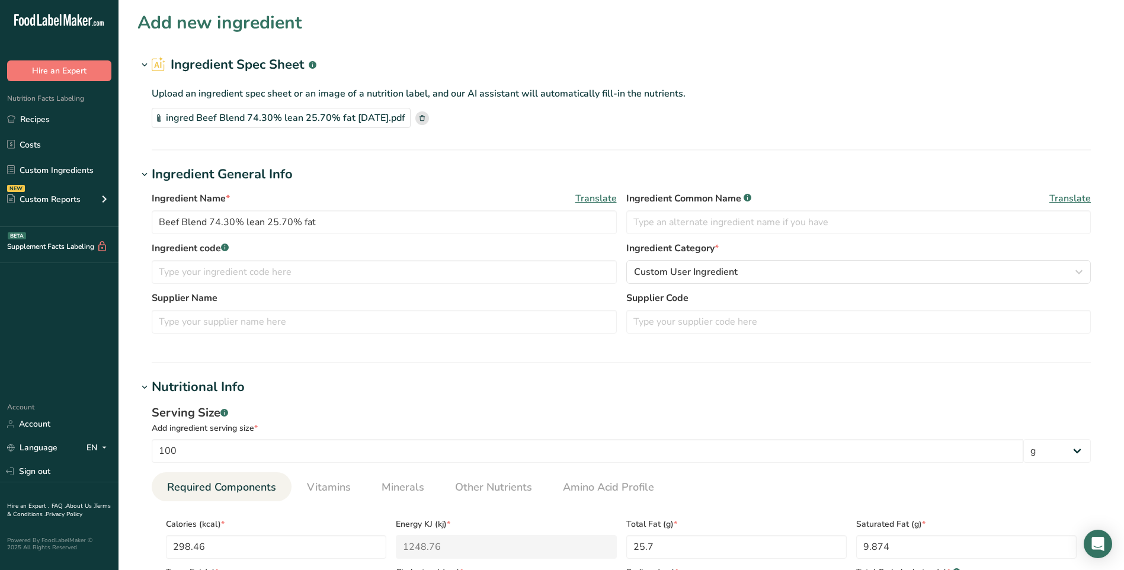
click at [182, 384] on div "Nutritional Info" at bounding box center [198, 387] width 93 height 20
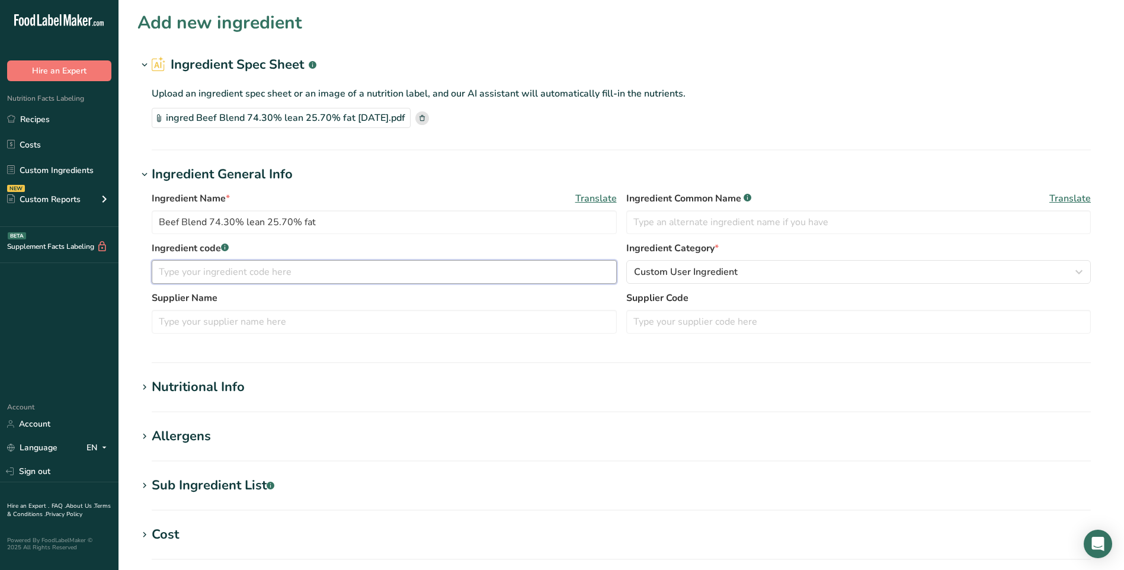
click at [218, 272] on input "text" at bounding box center [384, 272] width 465 height 24
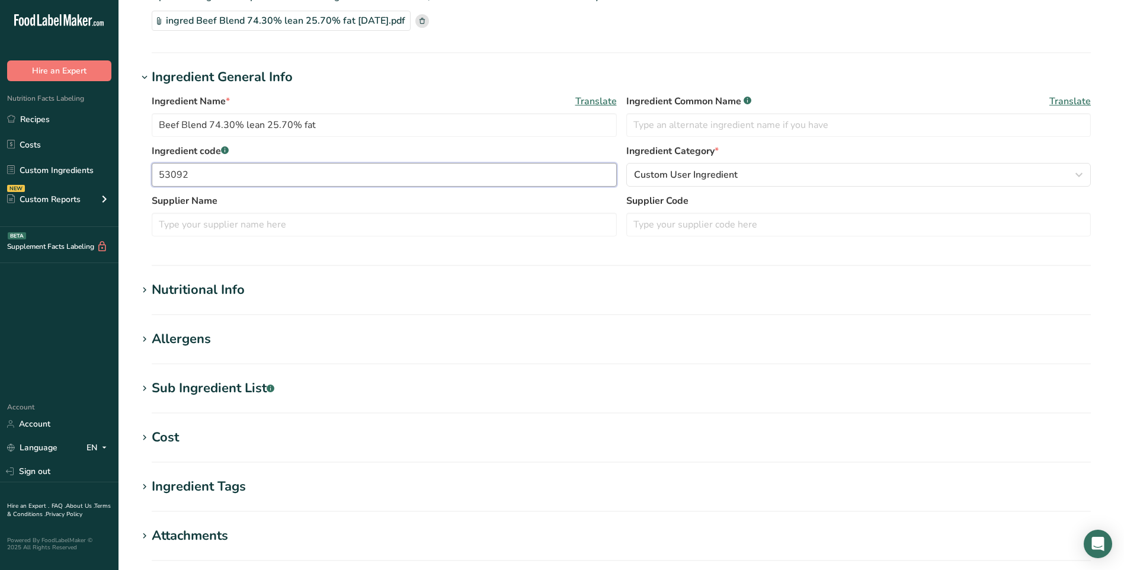
scroll to position [281, 0]
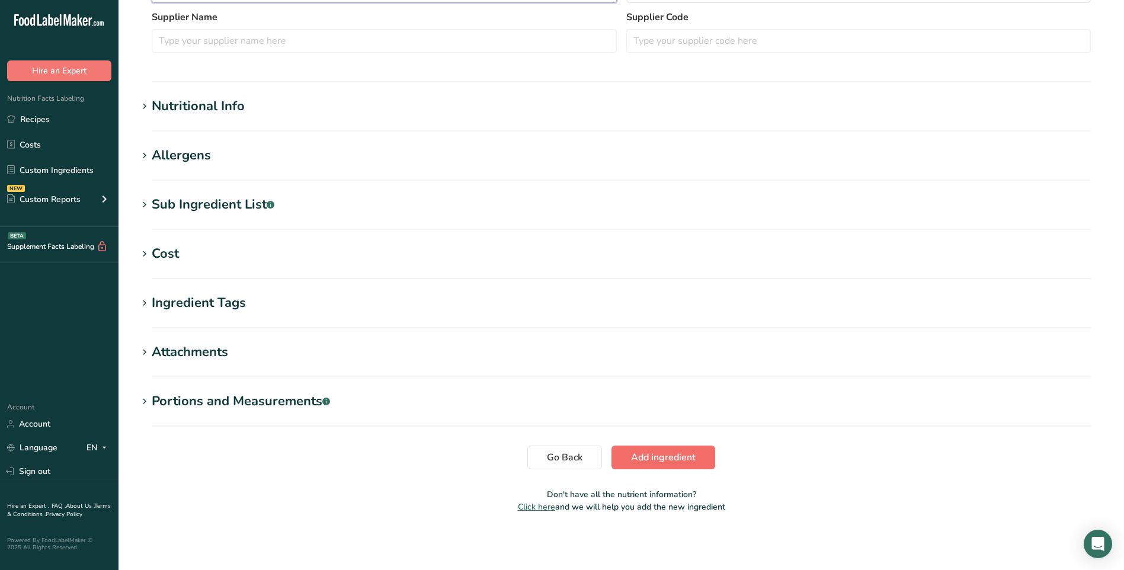
type input "53092"
click at [664, 466] on button "Add ingredient" at bounding box center [664, 458] width 104 height 24
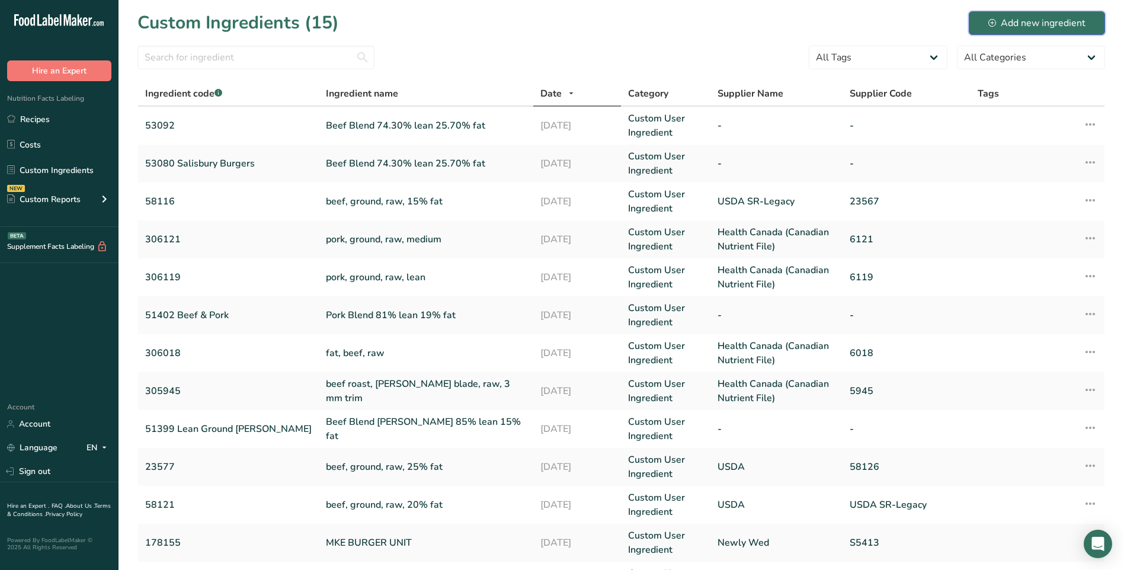
click at [1019, 31] on button "Add new ingredient" at bounding box center [1037, 23] width 136 height 24
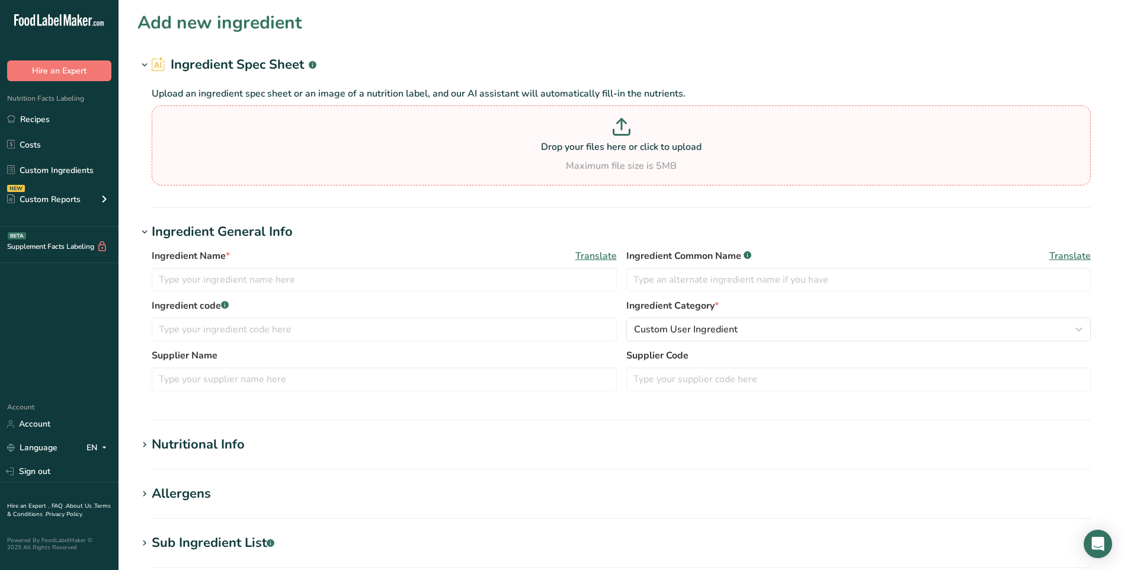
click at [521, 171] on div "Maximum file size is 5MB" at bounding box center [621, 166] width 933 height 14
click at [521, 171] on input "Drop your files here or click to upload Maximum file size is 5MB" at bounding box center [621, 145] width 939 height 80
type input "C:\fakepath\ingred Beef Blend 74.30% lean 25.70% fat [DATE].pdf"
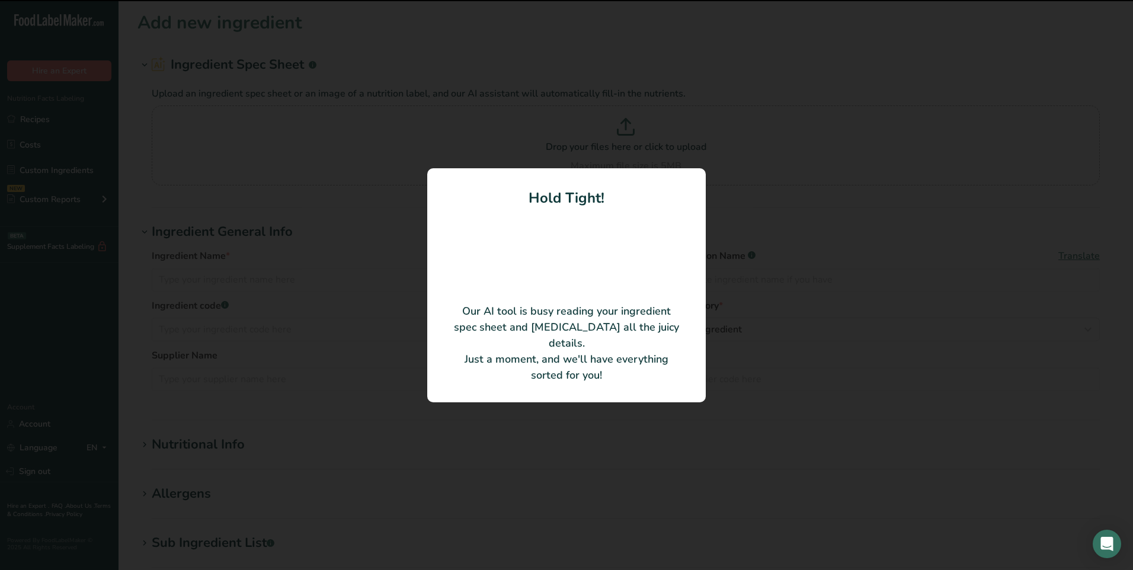
type input "Beef Blend 74.30% lean 25.70% fat"
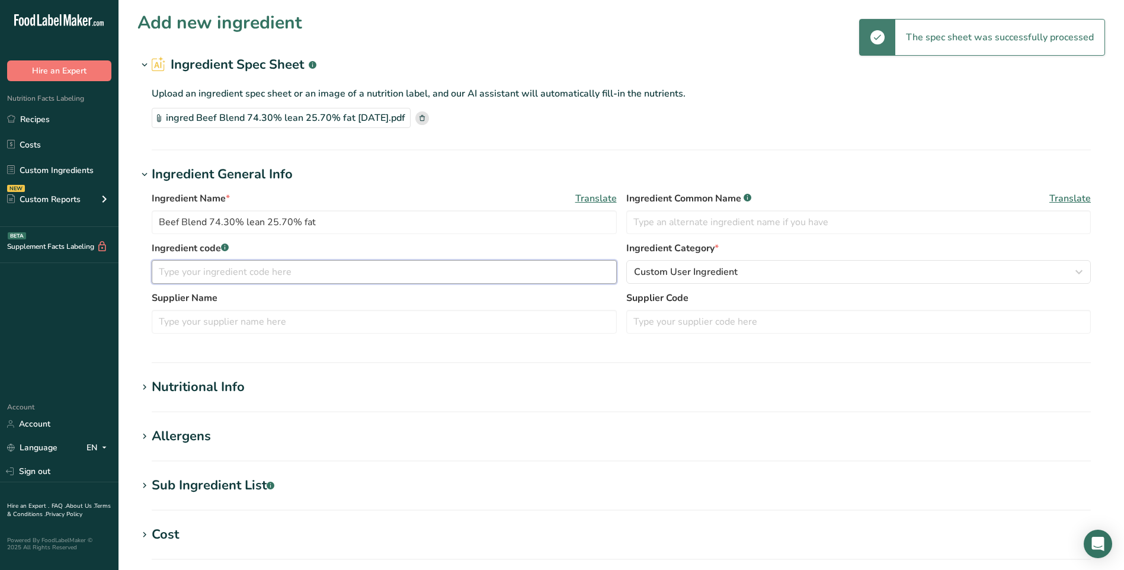
click at [468, 273] on input "text" at bounding box center [384, 272] width 465 height 24
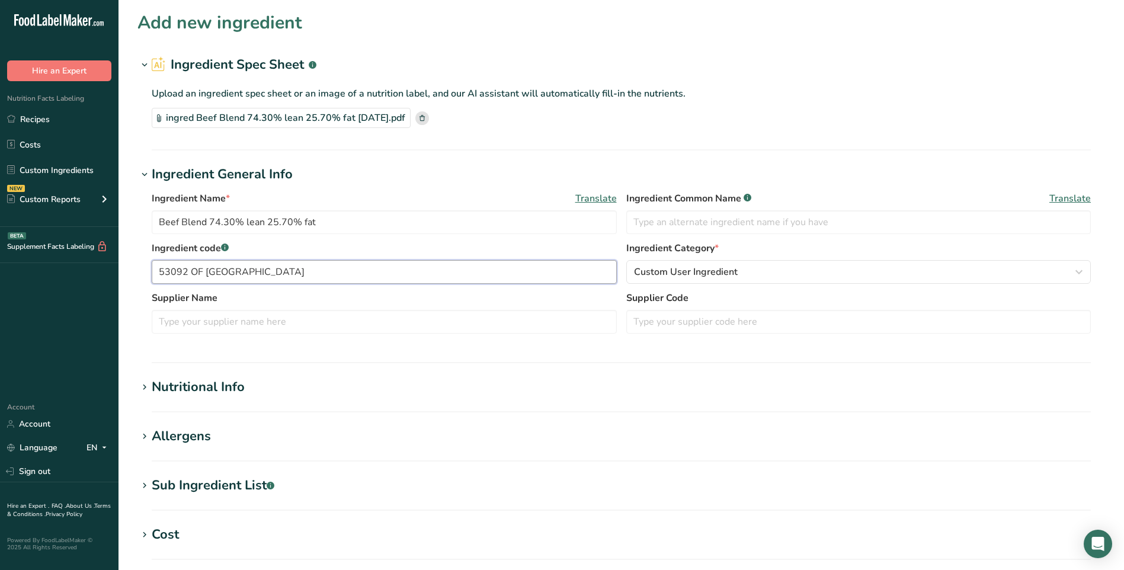
type input "53092 OF [GEOGRAPHIC_DATA]"
click at [241, 391] on div "Nutritional Info" at bounding box center [198, 387] width 93 height 20
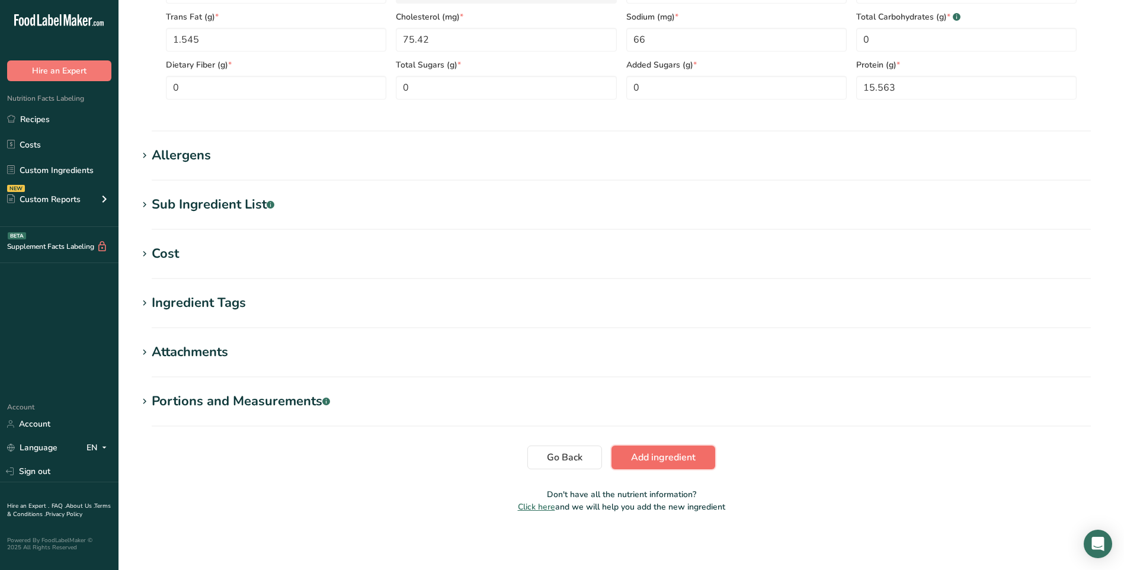
click at [688, 462] on span "Add ingredient" at bounding box center [663, 457] width 65 height 14
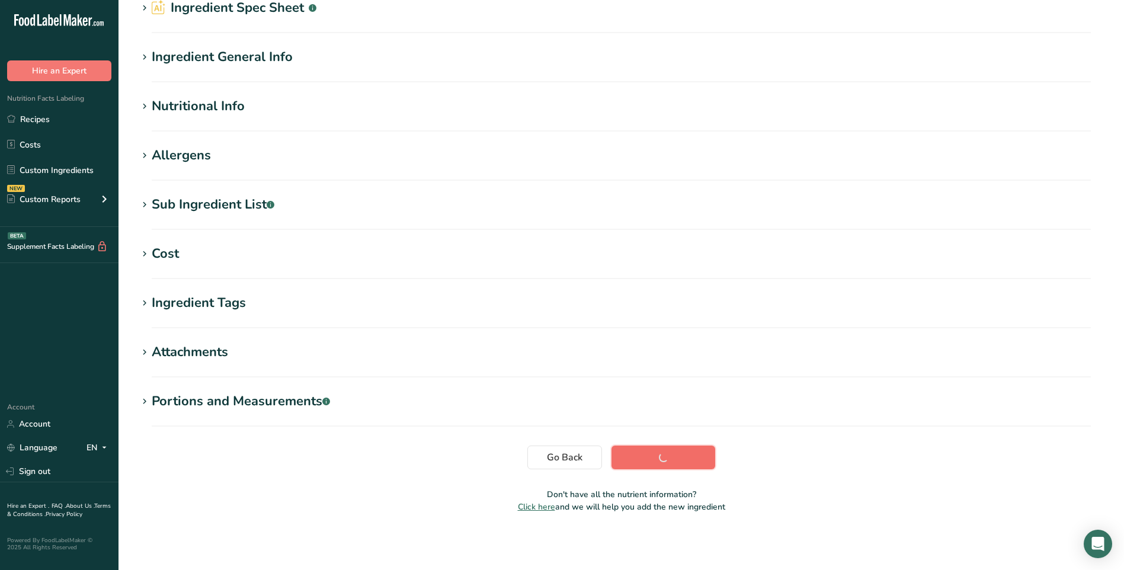
scroll to position [57, 0]
